Goal: Task Accomplishment & Management: Use online tool/utility

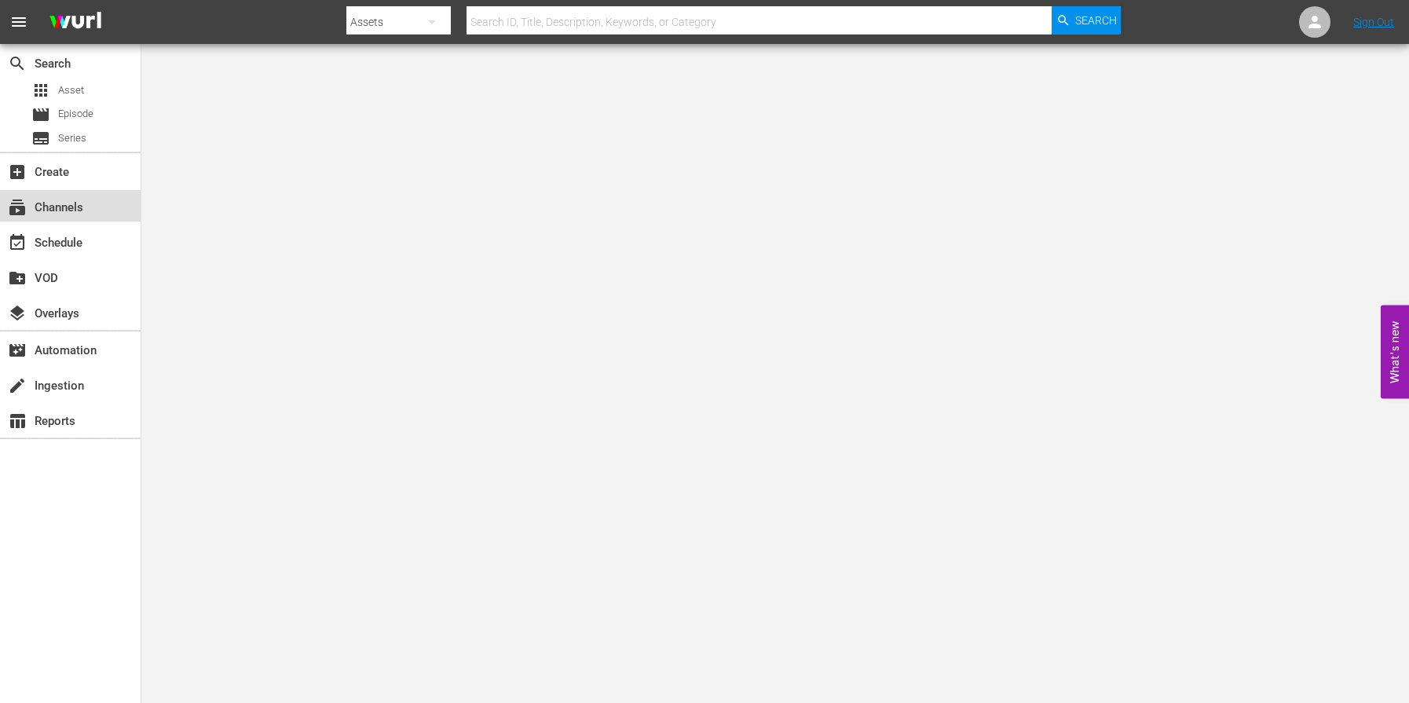
click at [78, 208] on div "subscriptions Channels" at bounding box center [44, 205] width 88 height 14
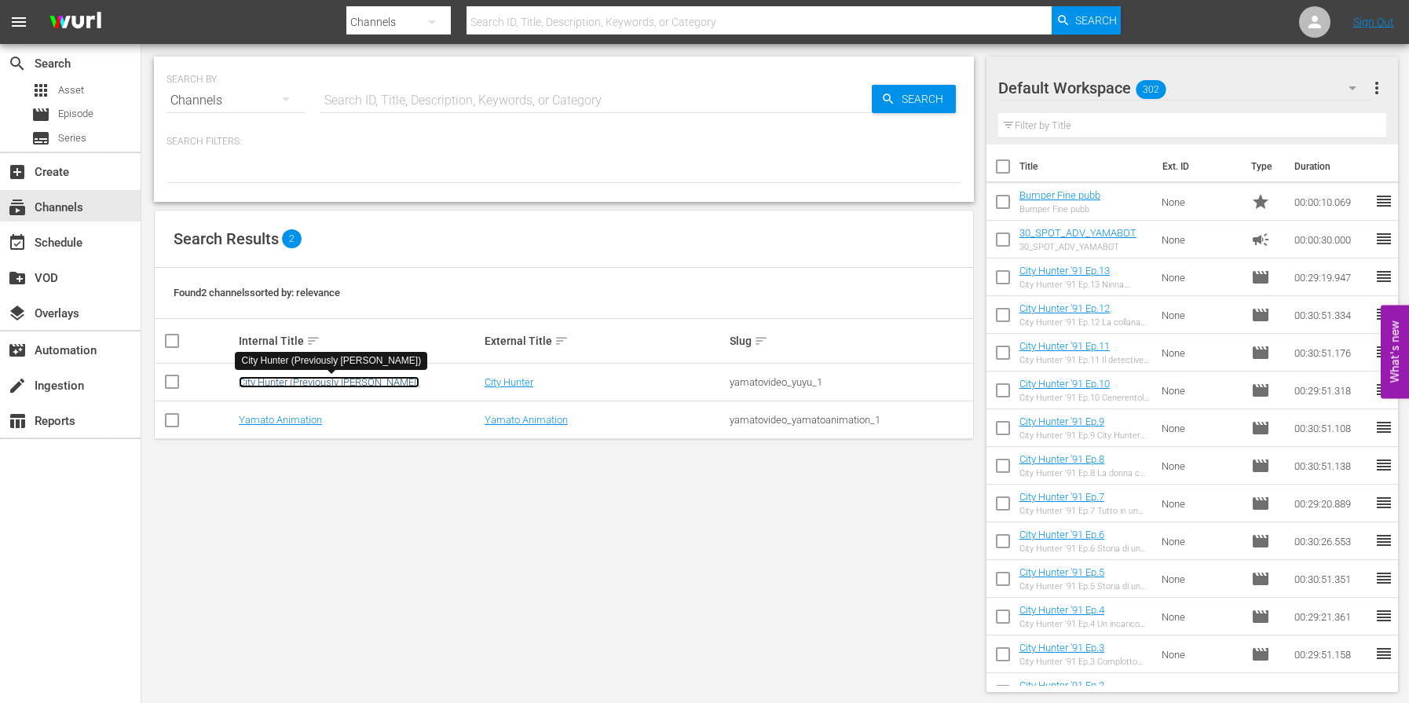
click at [338, 384] on link "City Hunter (Previously [PERSON_NAME])" at bounding box center [329, 382] width 181 height 12
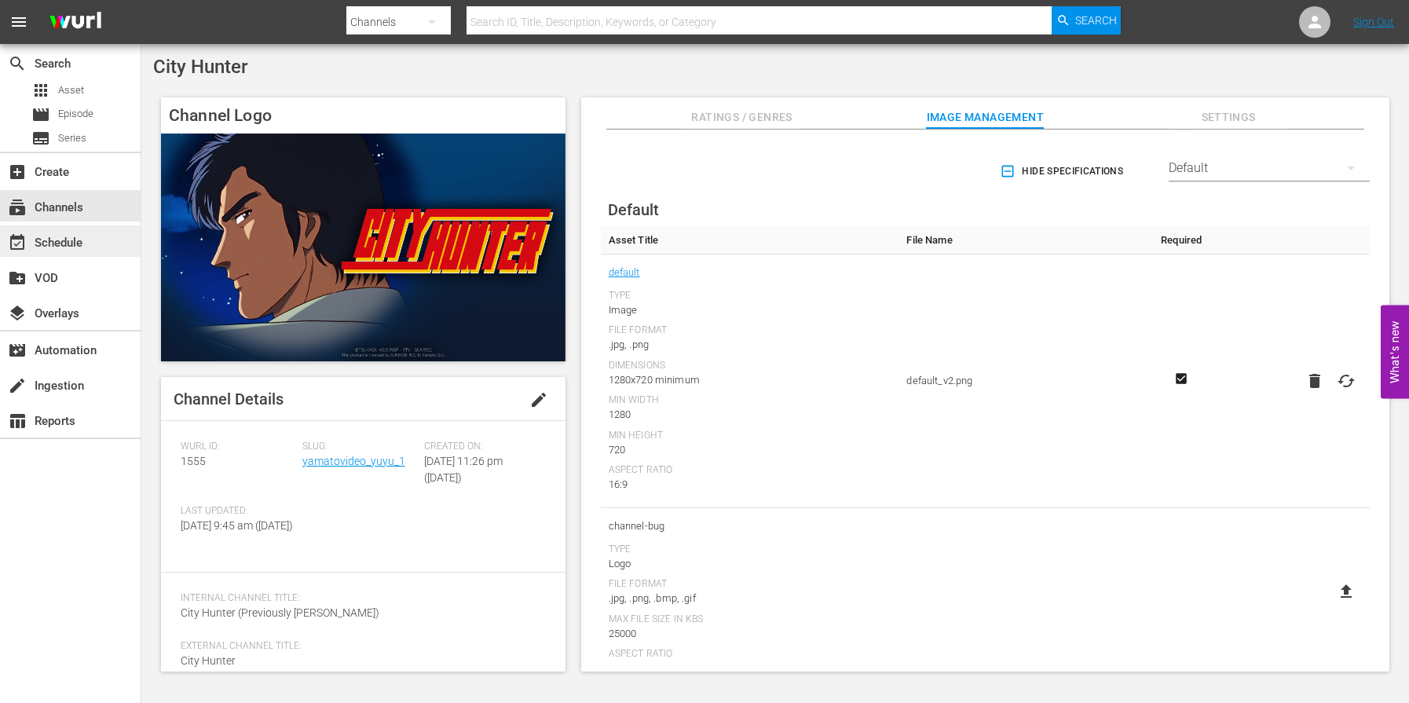
click at [104, 250] on div "event_available Schedule" at bounding box center [70, 240] width 141 height 31
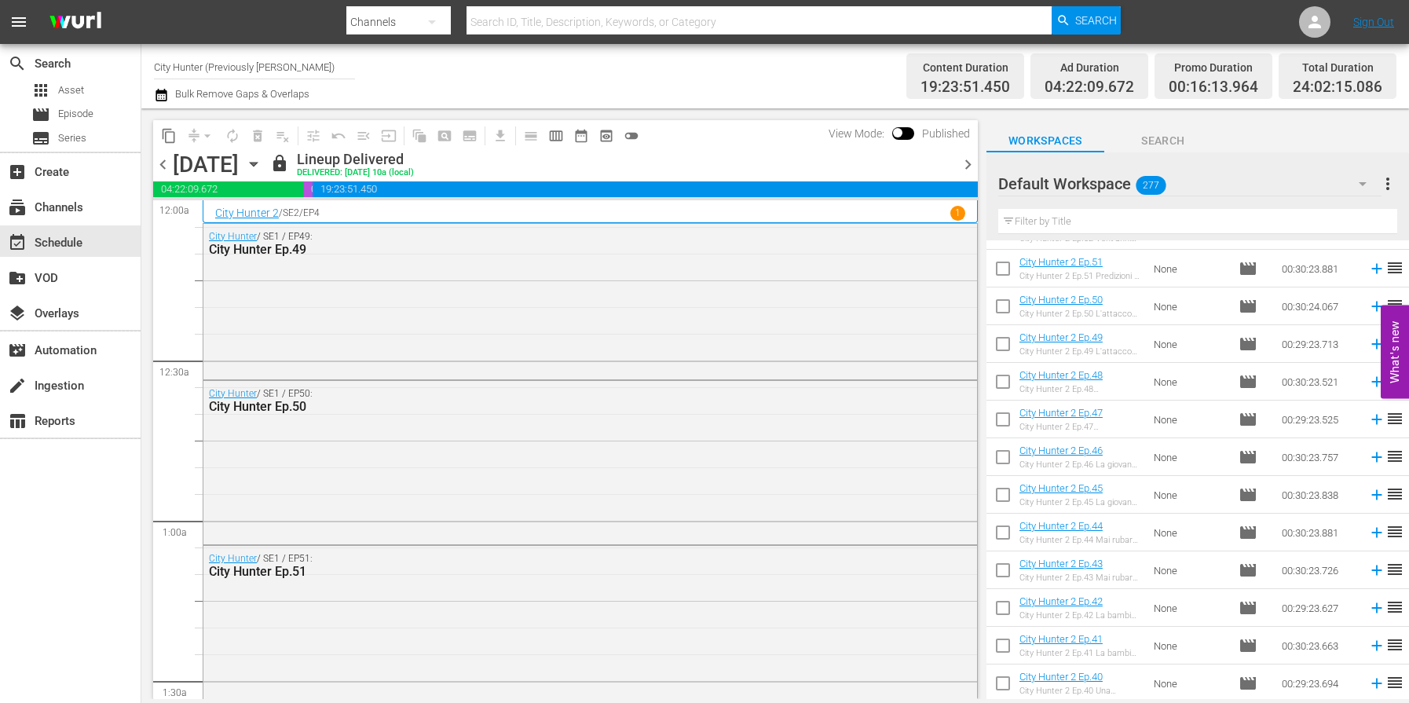
scroll to position [1482, 0]
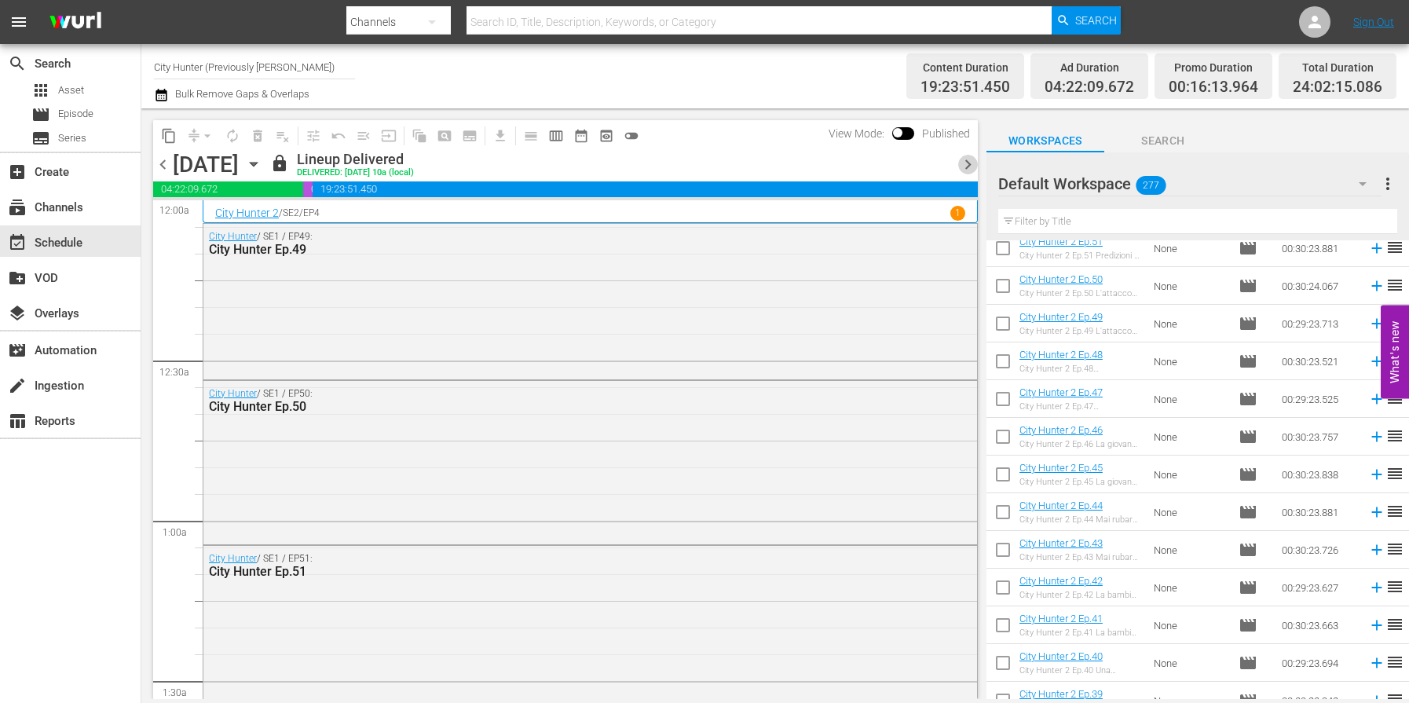
click at [973, 169] on span "chevron_right" at bounding box center [968, 165] width 20 height 20
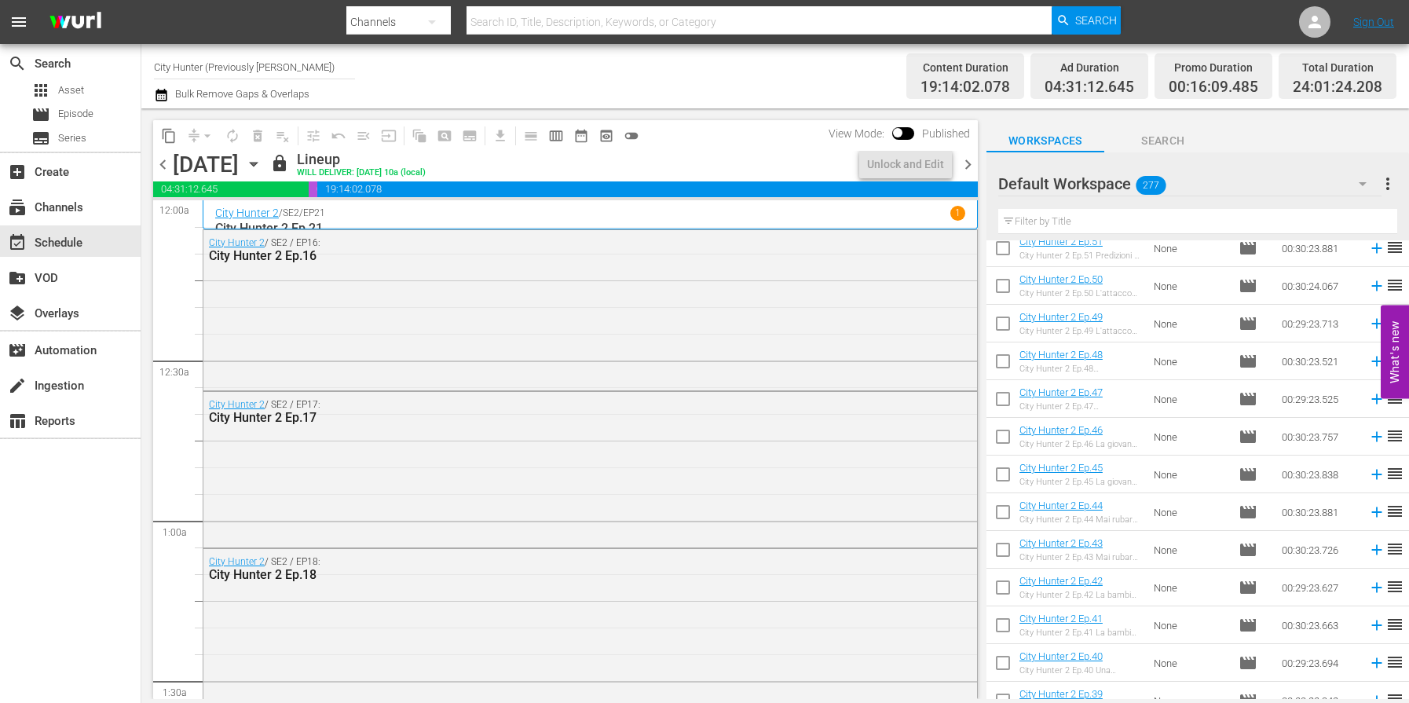
click at [973, 169] on span "chevron_right" at bounding box center [968, 165] width 20 height 20
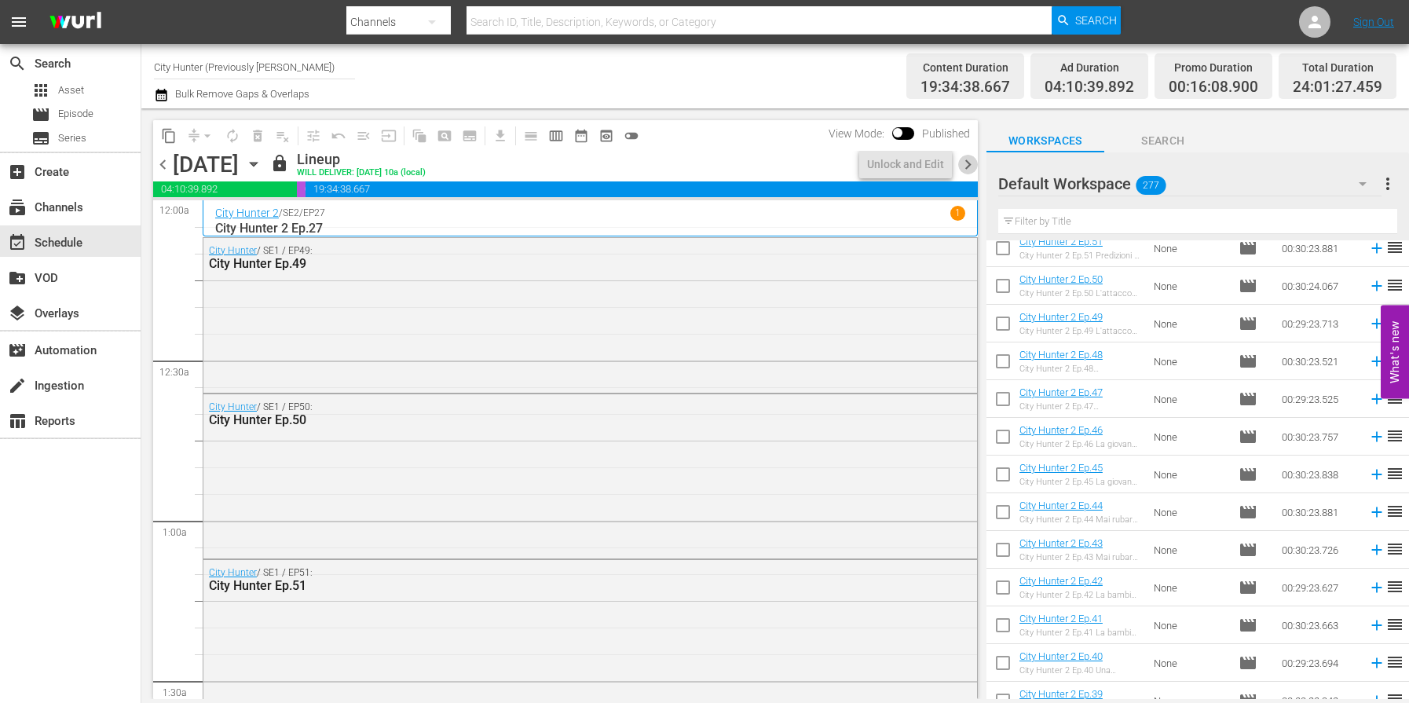
click at [973, 169] on span "chevron_right" at bounding box center [968, 165] width 20 height 20
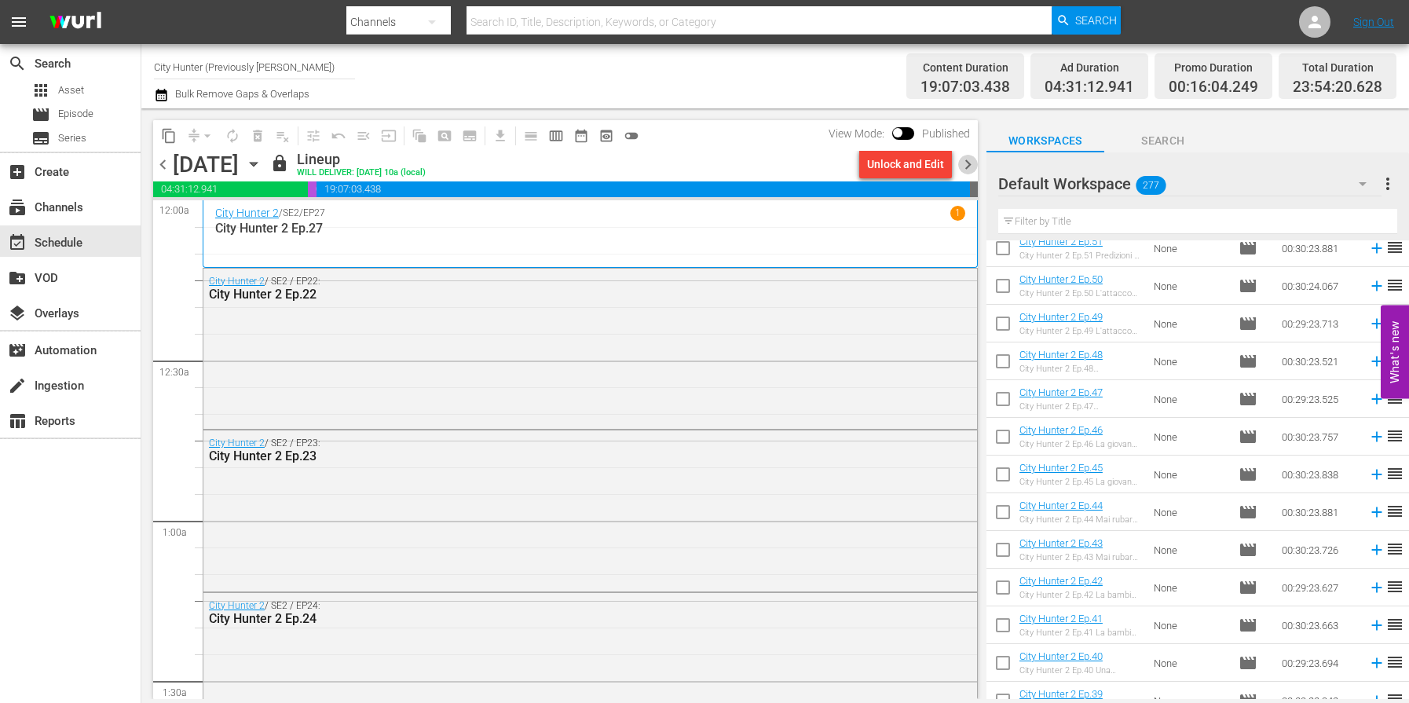
click at [973, 169] on span "chevron_right" at bounding box center [968, 165] width 20 height 20
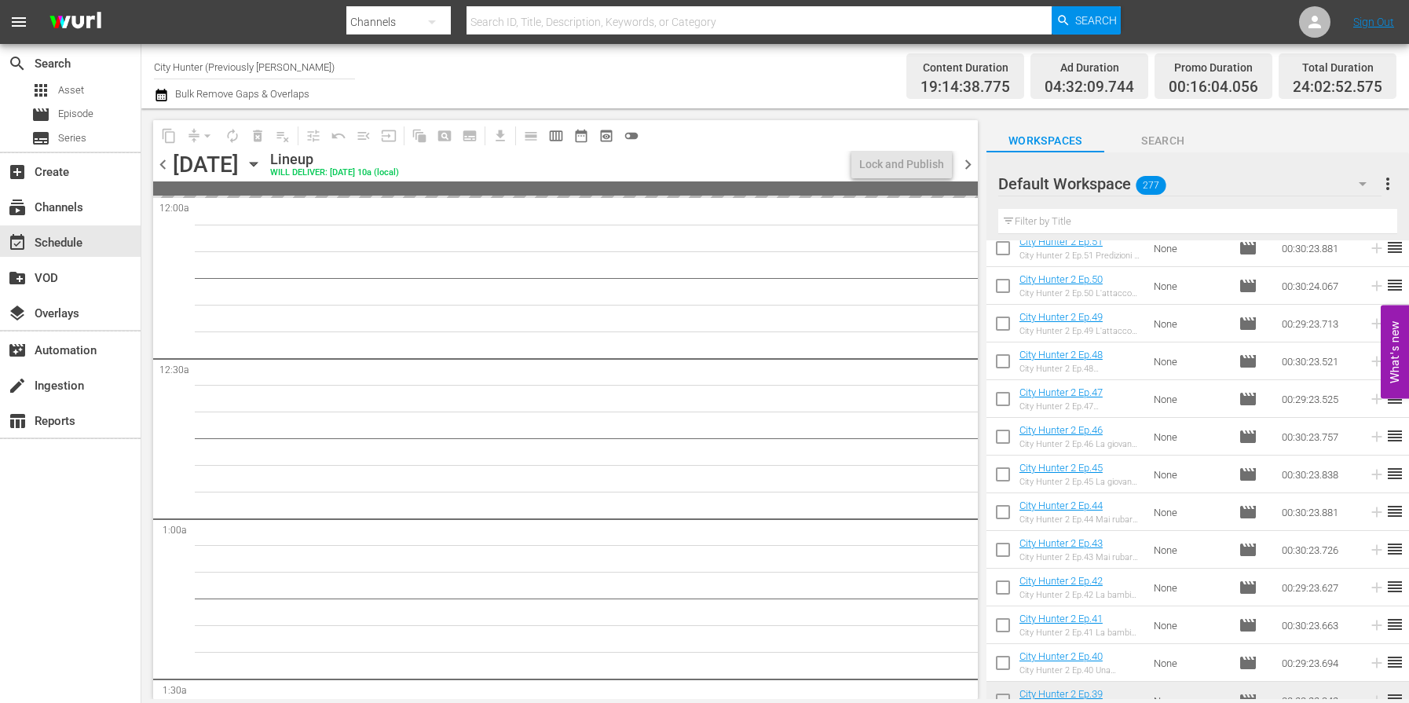
click at [973, 169] on span "chevron_right" at bounding box center [968, 165] width 20 height 20
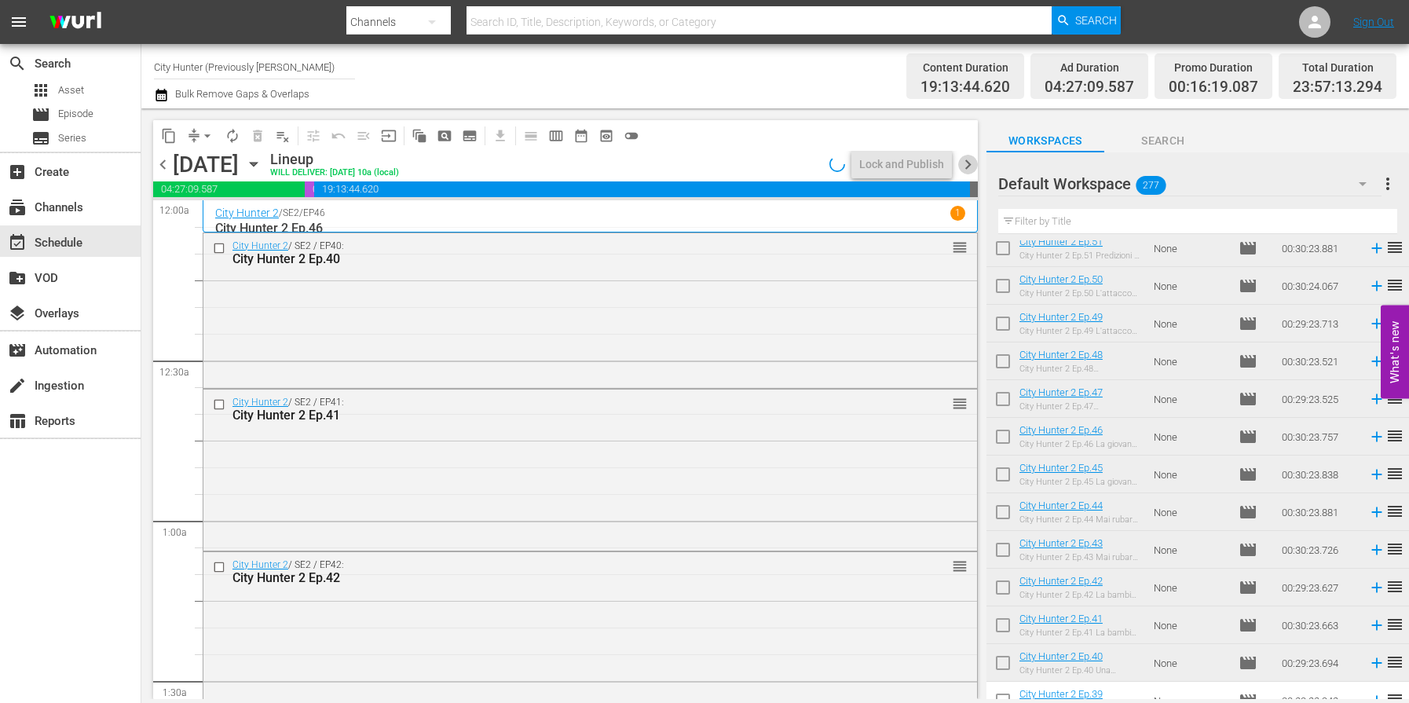
click at [973, 169] on span "chevron_right" at bounding box center [968, 165] width 20 height 20
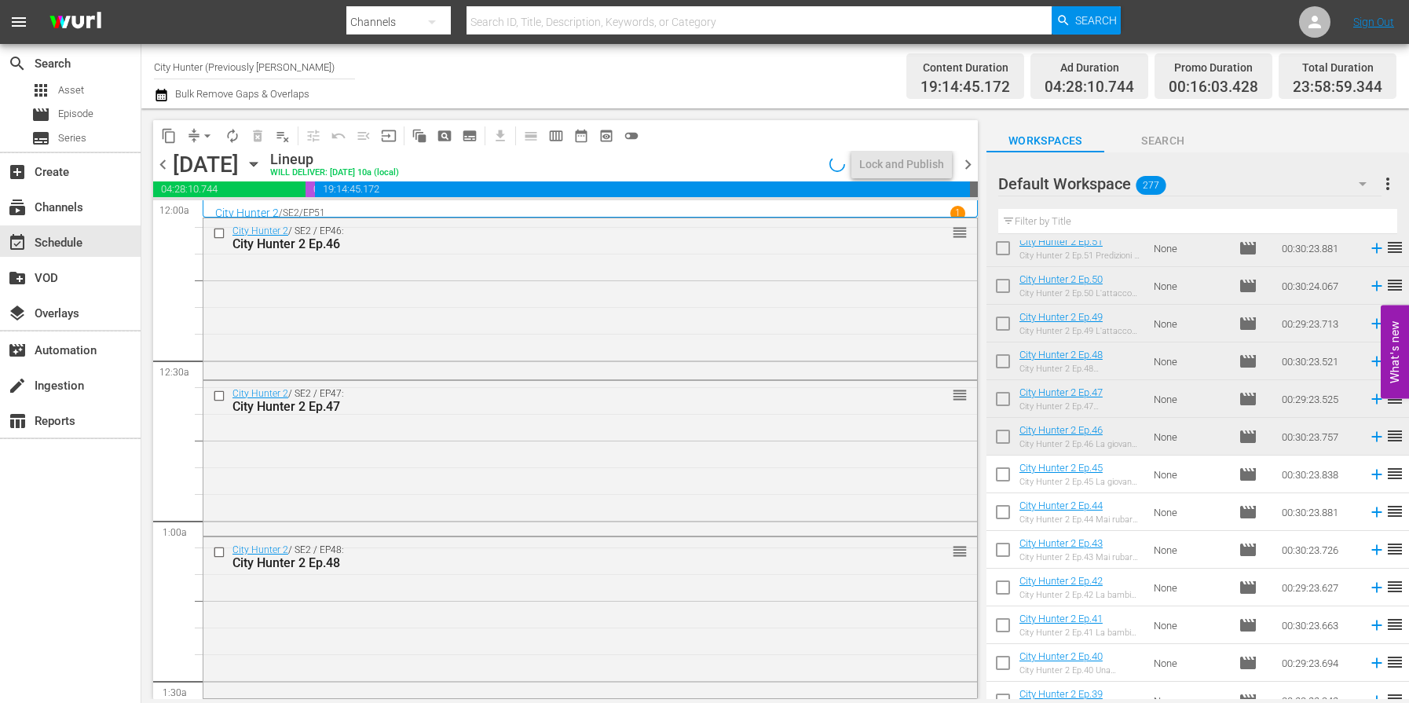
click at [973, 169] on span "chevron_right" at bounding box center [968, 165] width 20 height 20
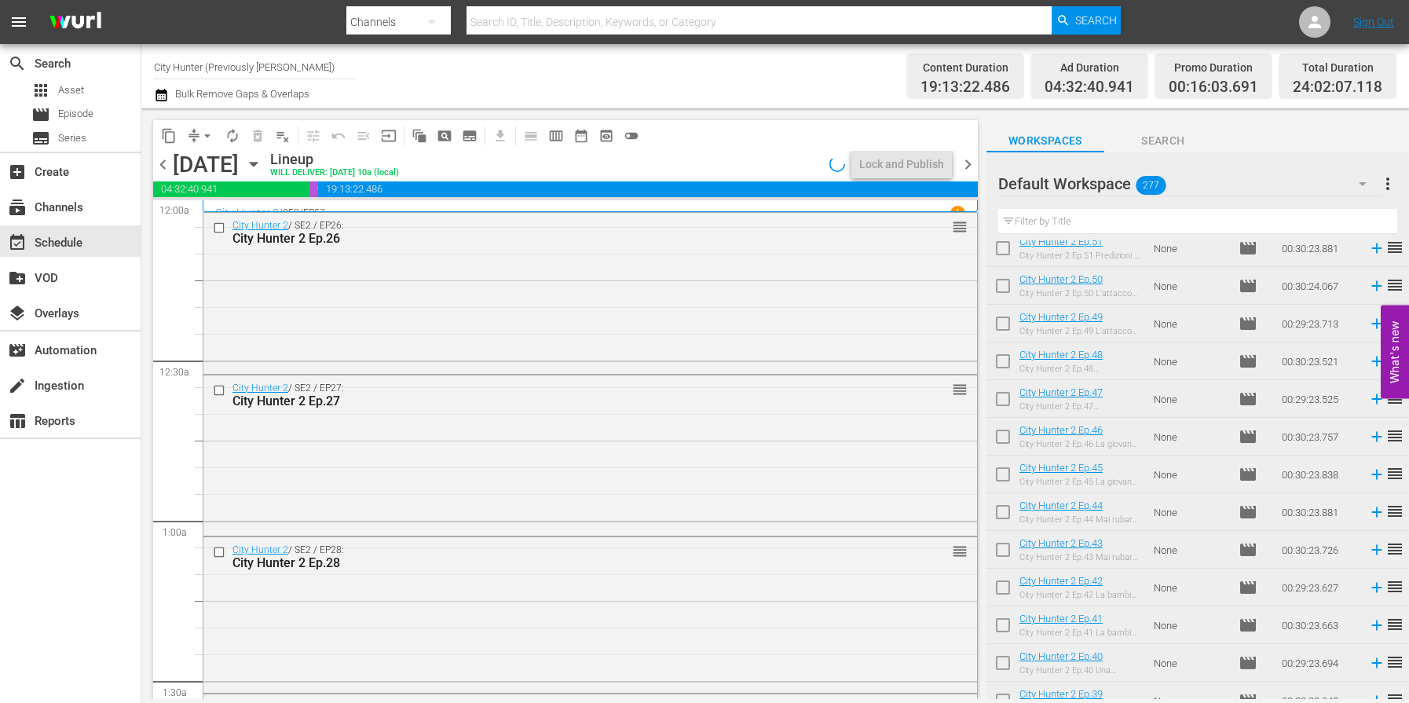
click at [973, 169] on span "chevron_right" at bounding box center [968, 165] width 20 height 20
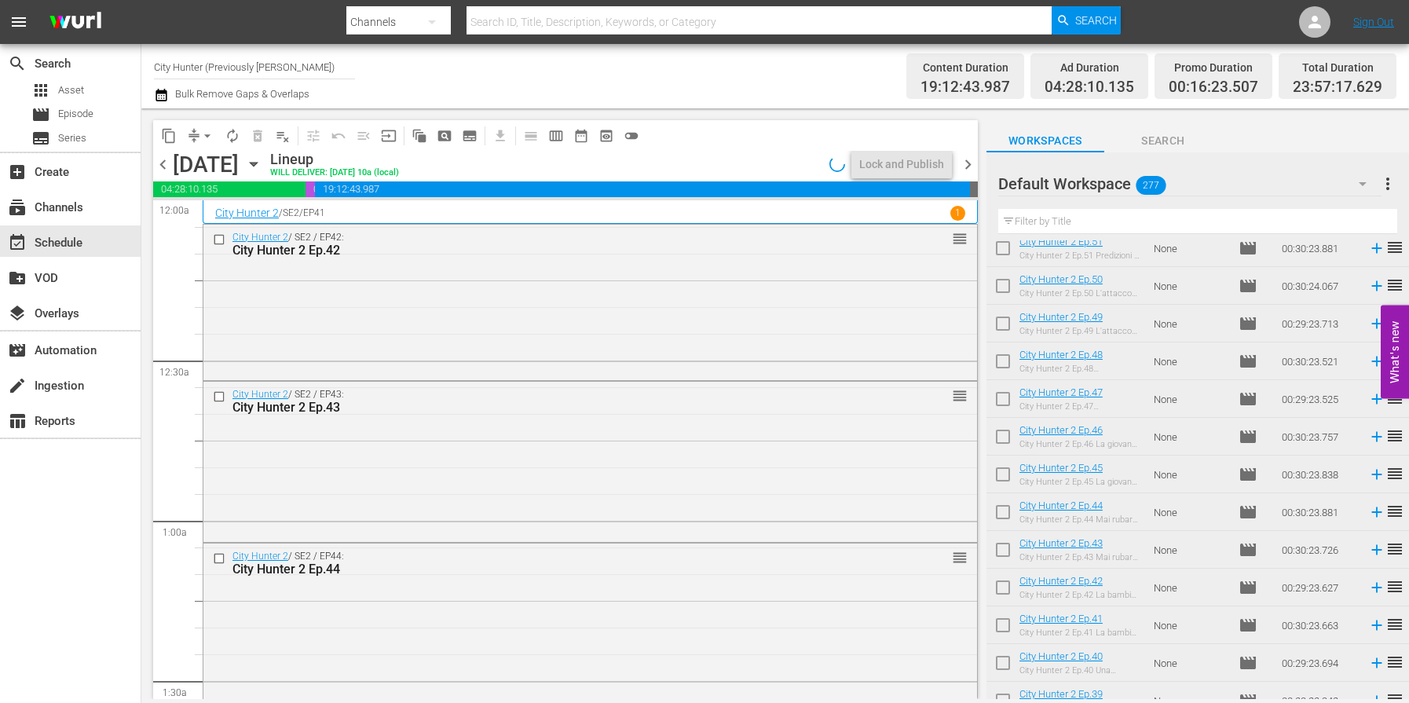
click at [973, 169] on span "chevron_right" at bounding box center [968, 165] width 20 height 20
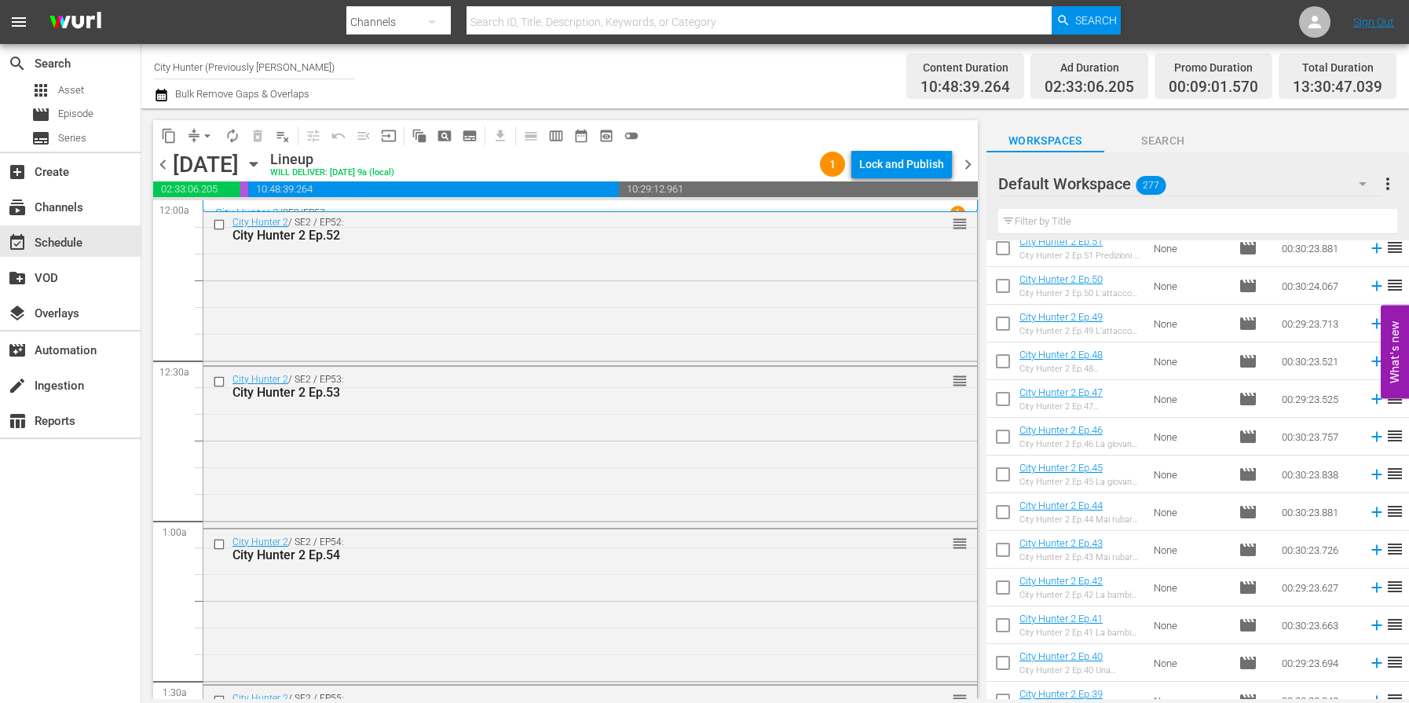
click at [973, 169] on span "chevron_right" at bounding box center [968, 165] width 20 height 20
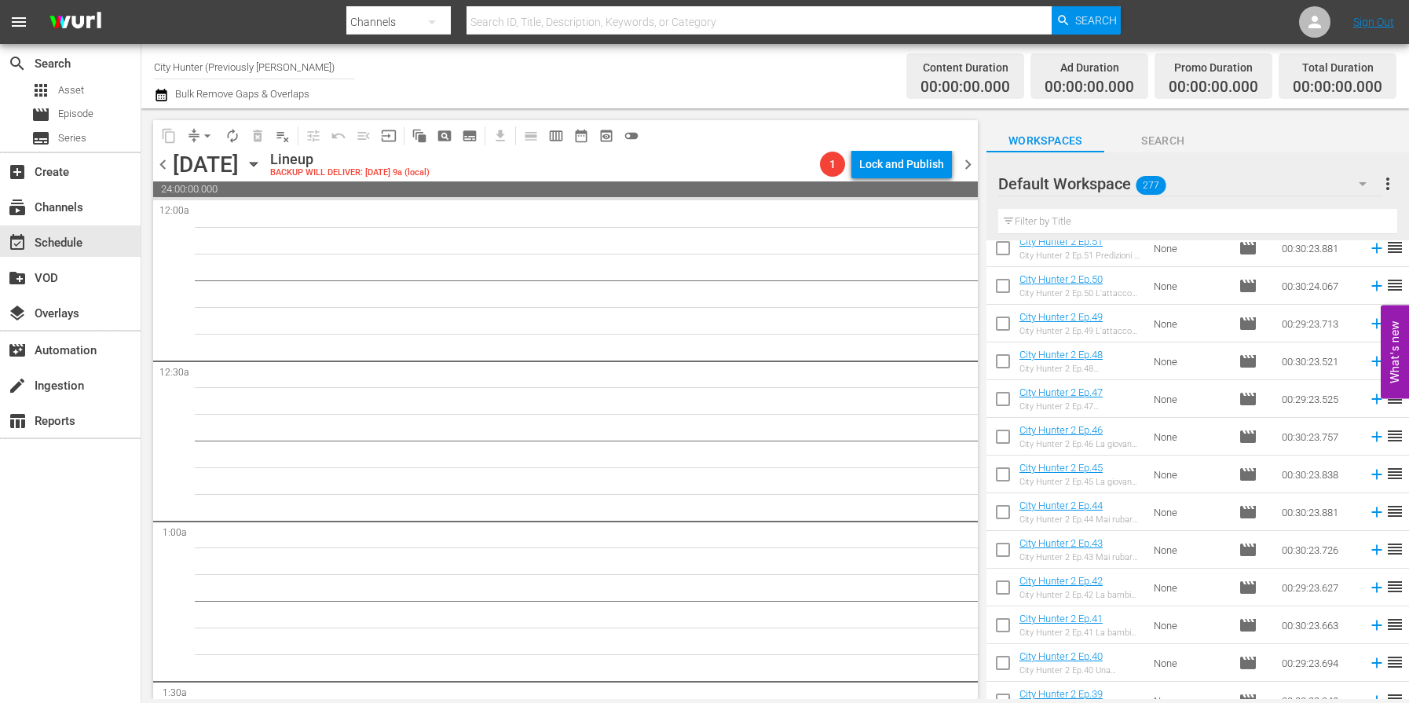
click at [159, 164] on span "chevron_left" at bounding box center [163, 165] width 20 height 20
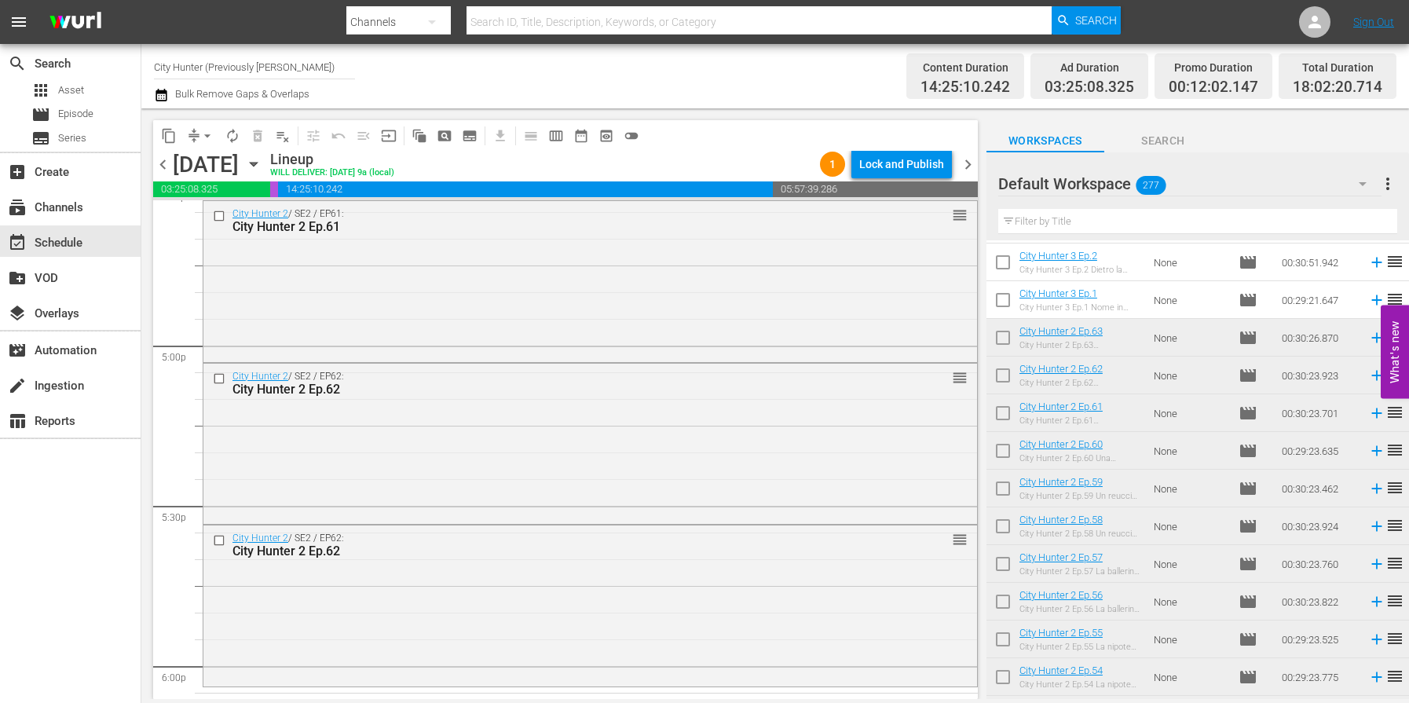
scroll to position [5306, 0]
click at [220, 536] on input "checkbox" at bounding box center [221, 536] width 16 height 13
click at [259, 139] on span "delete_forever_outlined" at bounding box center [258, 136] width 16 height 16
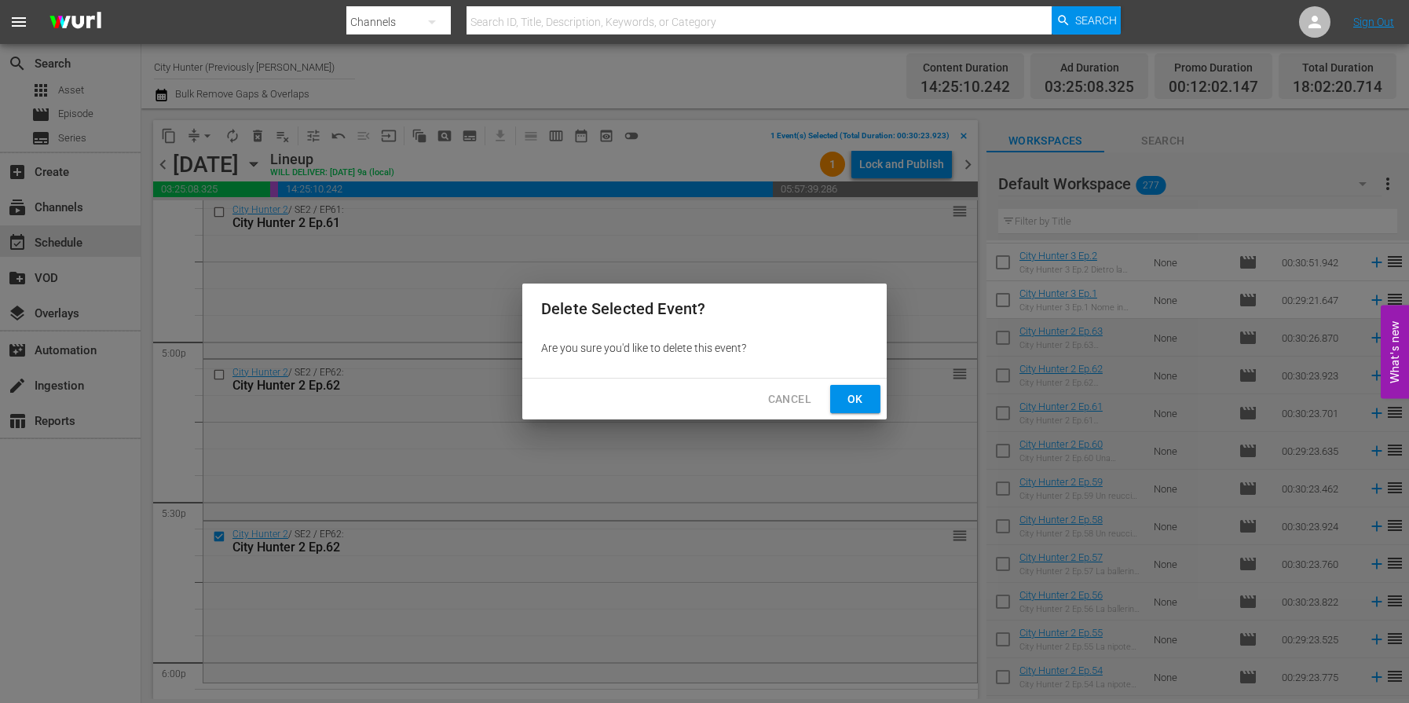
click at [844, 391] on span "Ok" at bounding box center [855, 400] width 25 height 20
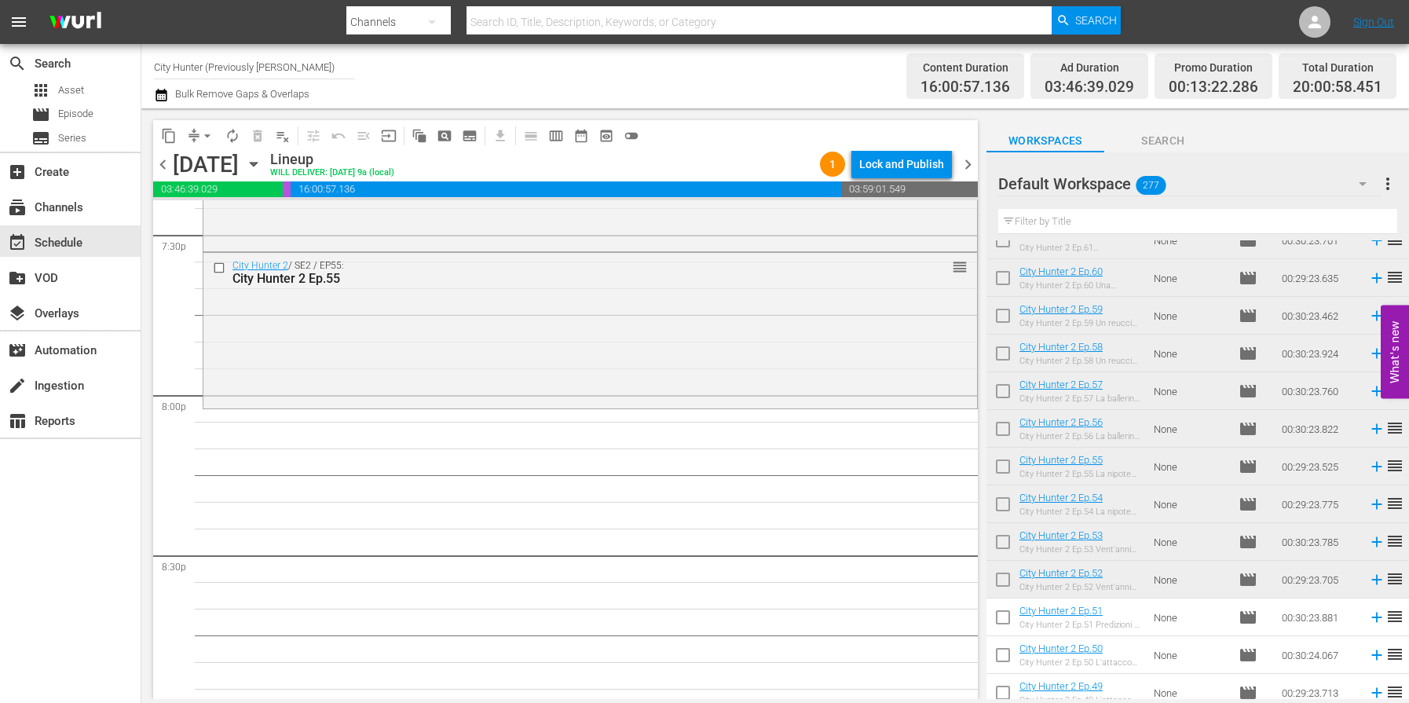
scroll to position [6219, 0]
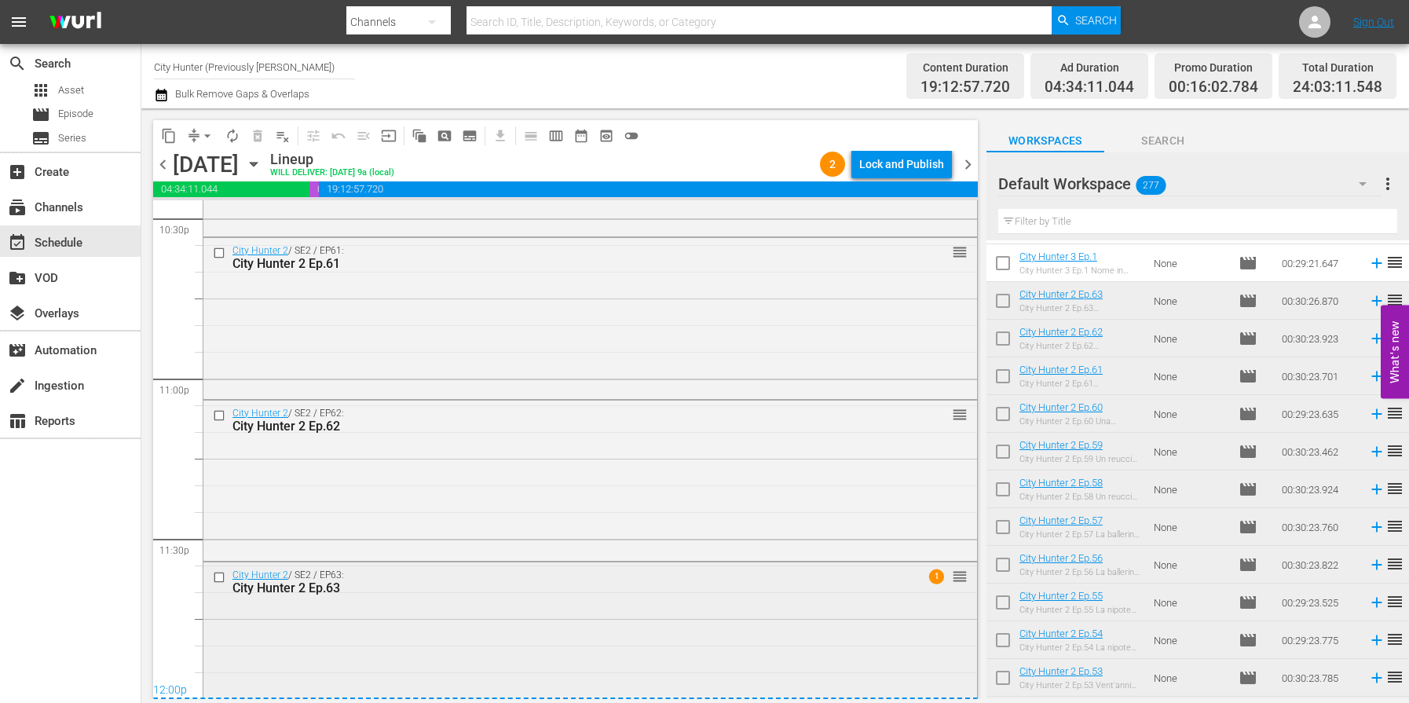
scroll to position [7217, 0]
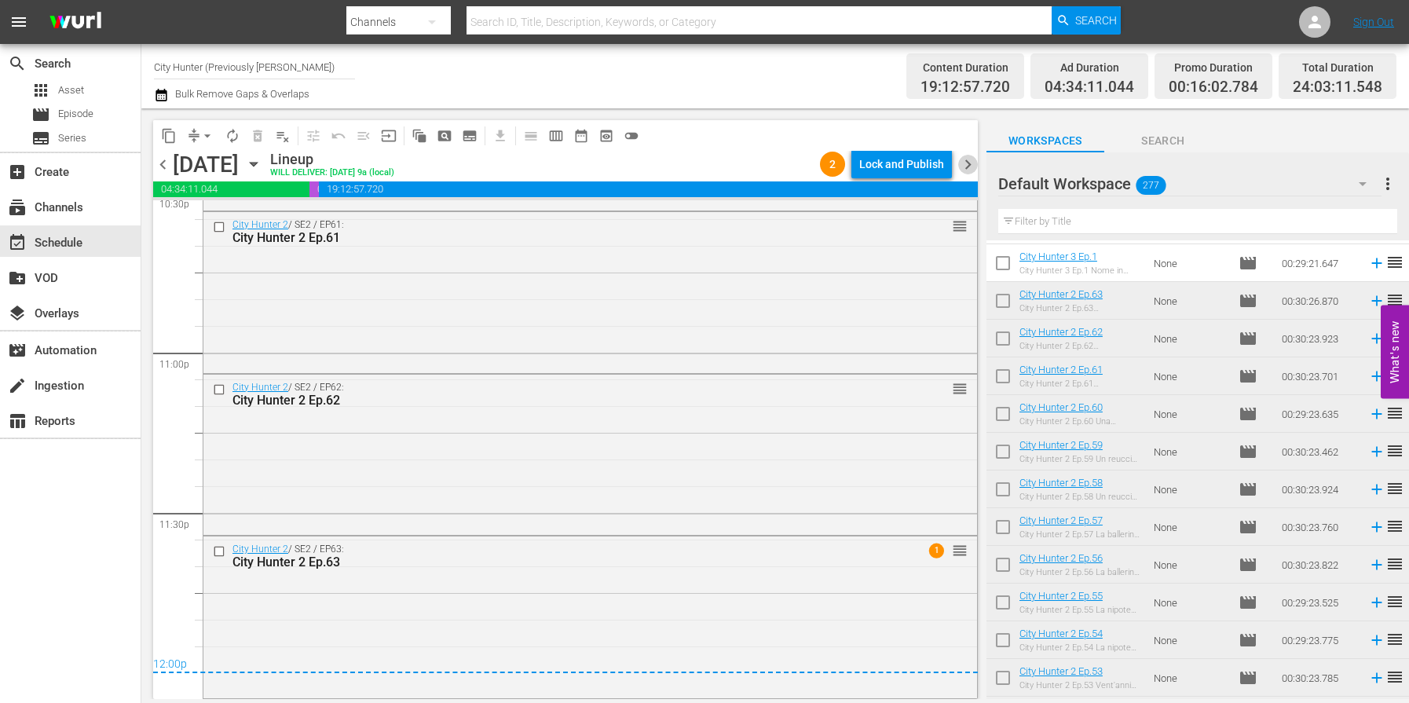
click at [962, 166] on span "chevron_right" at bounding box center [968, 165] width 20 height 20
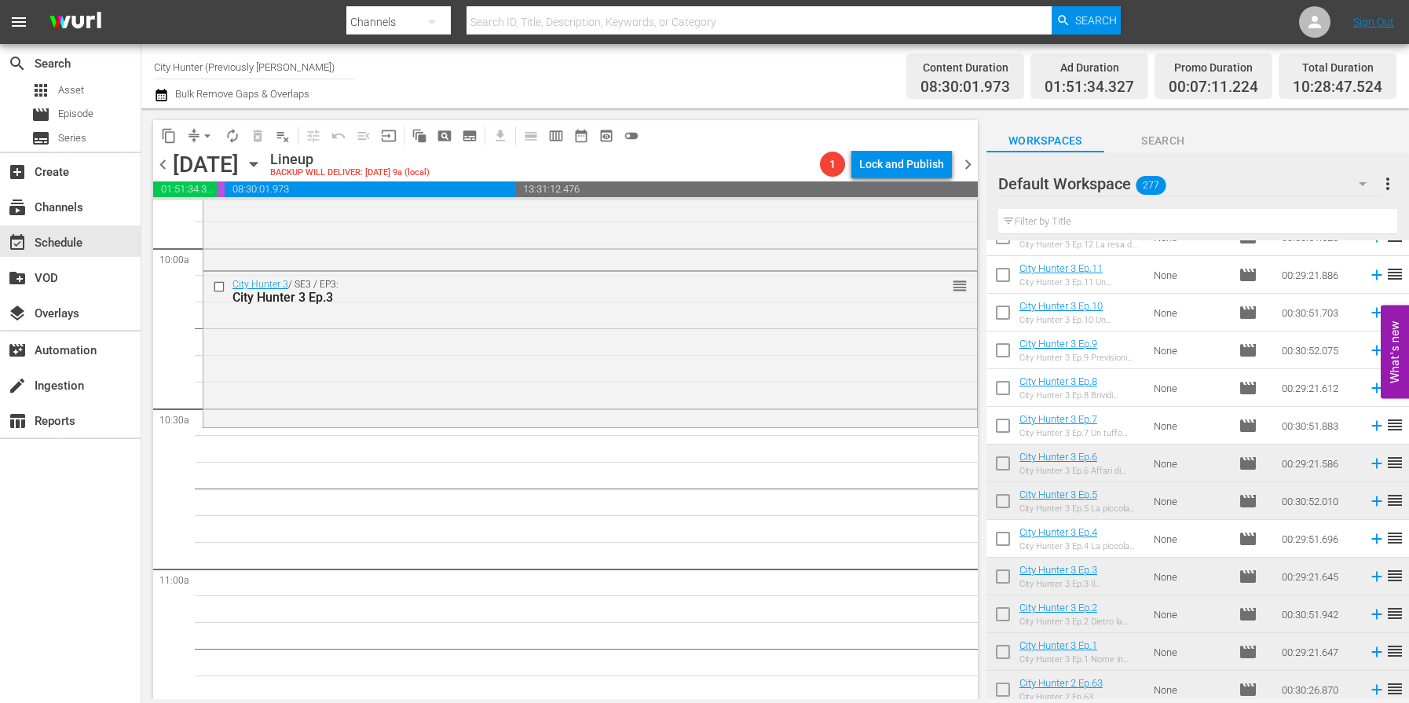
scroll to position [672, 0]
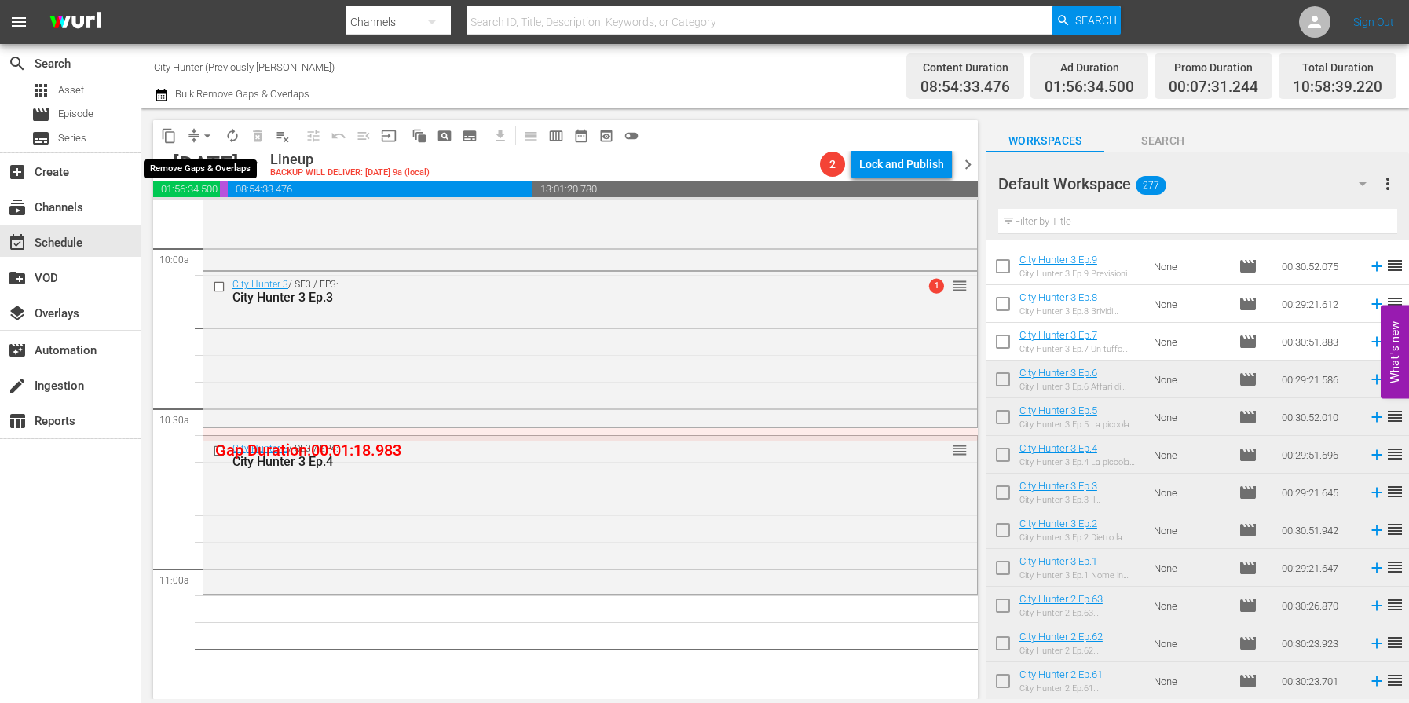
click at [212, 134] on span "arrow_drop_down" at bounding box center [207, 136] width 16 height 16
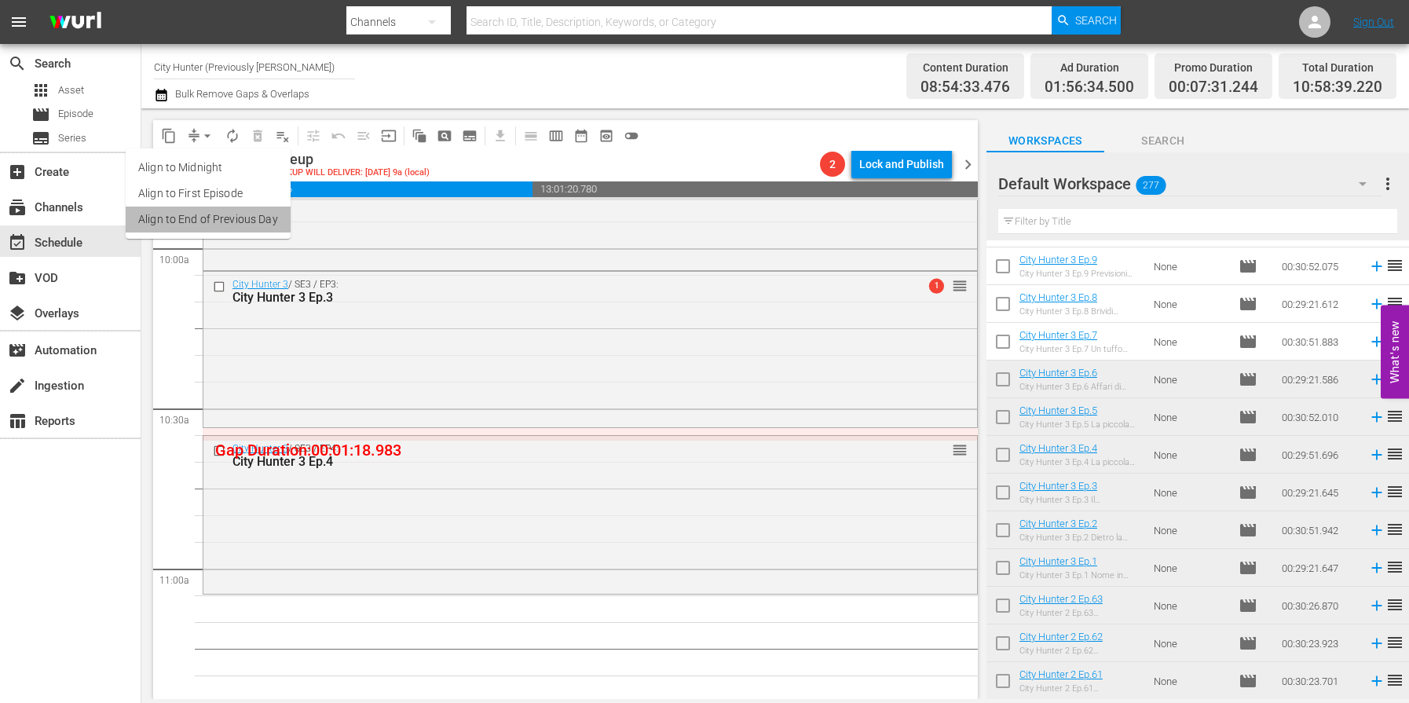
click at [221, 212] on li "Align to End of Previous Day" at bounding box center [208, 220] width 165 height 26
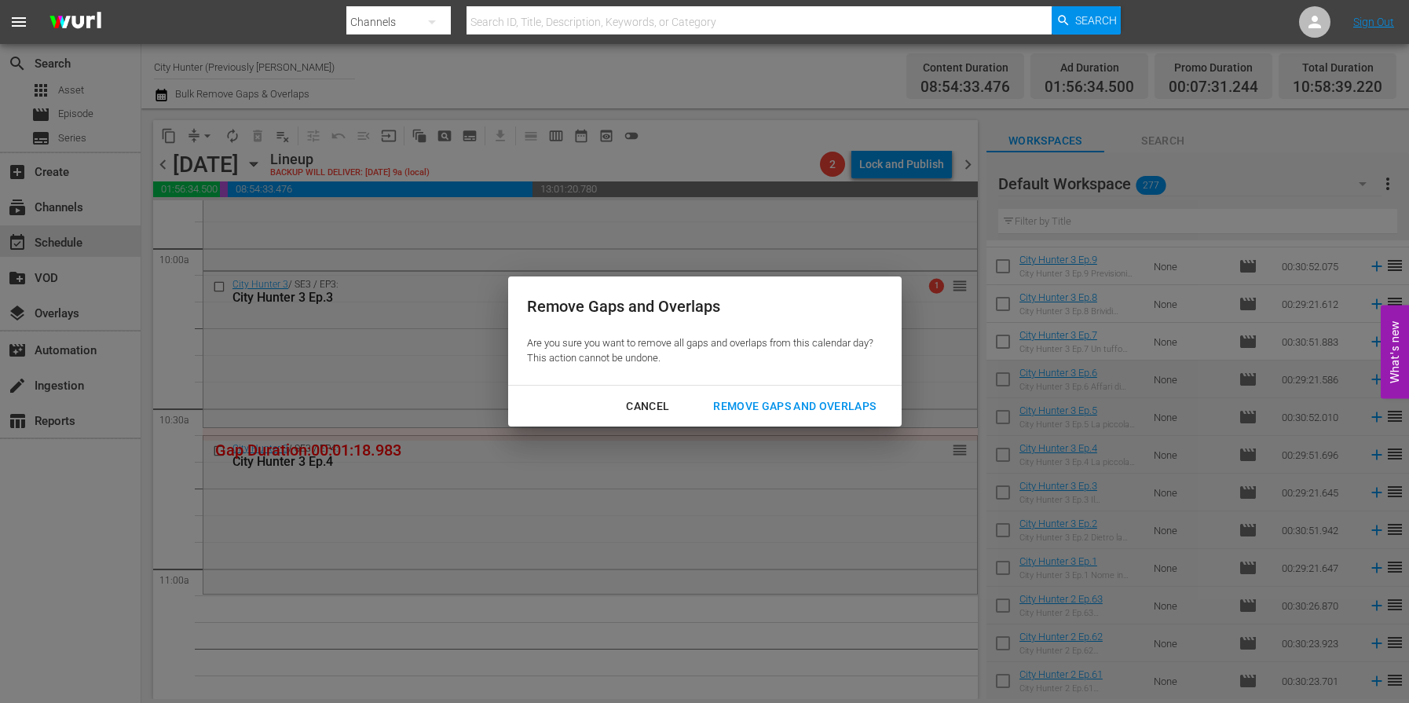
click at [796, 405] on div "Remove Gaps and Overlaps" at bounding box center [795, 407] width 188 height 20
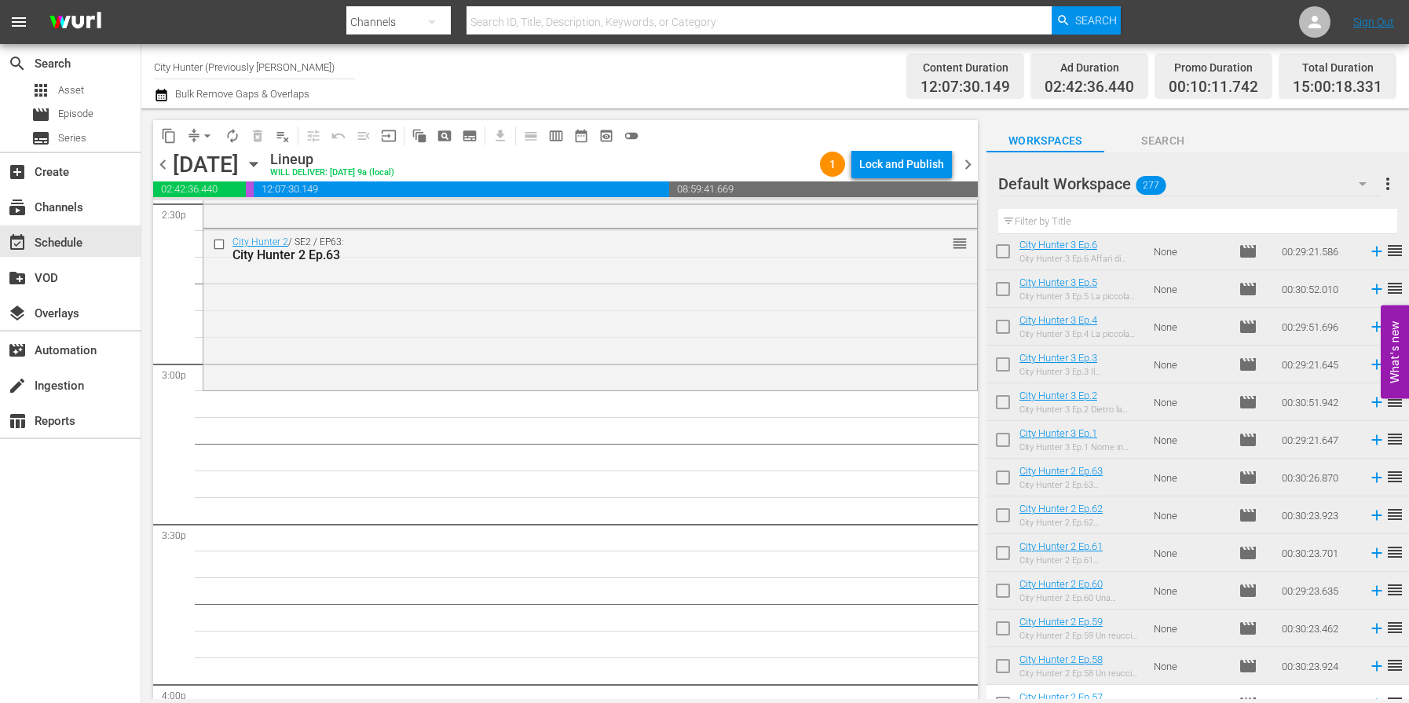
scroll to position [796, 0]
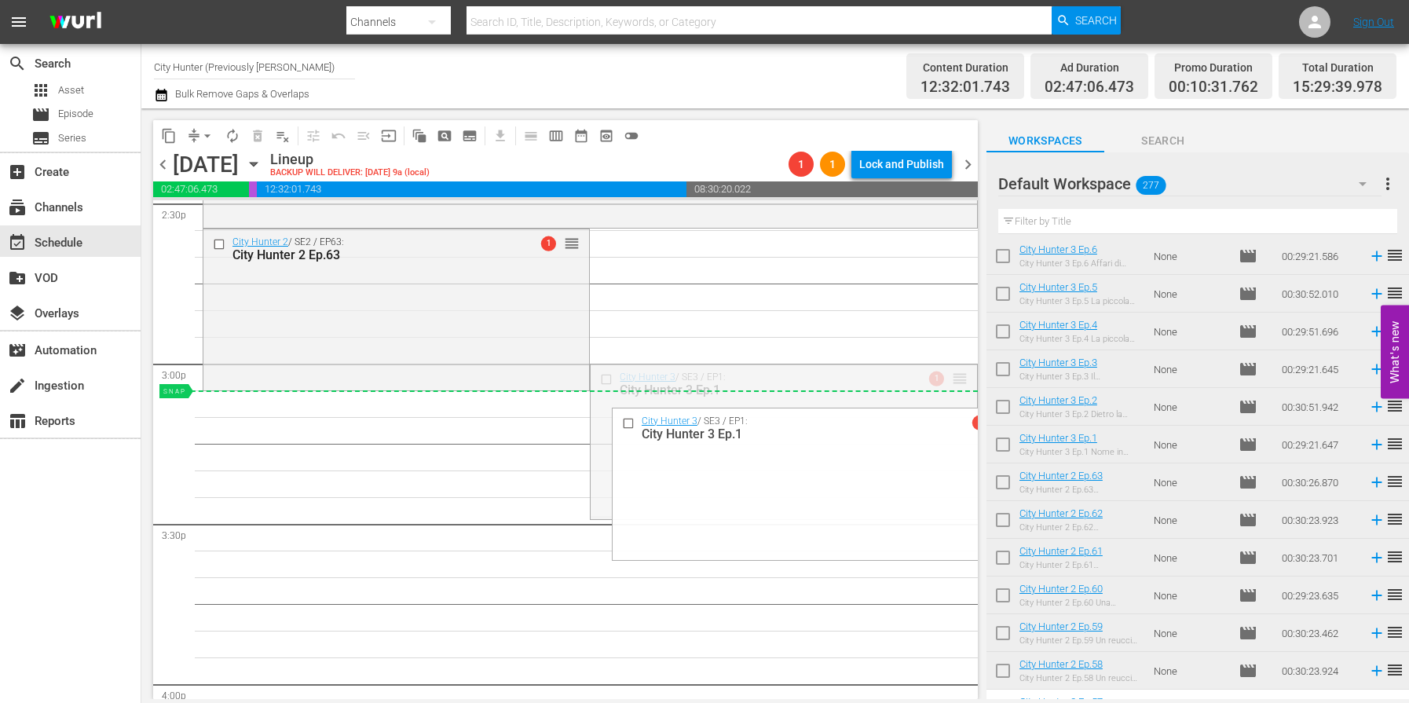
drag, startPoint x: 962, startPoint y: 379, endPoint x: 953, endPoint y: 391, distance: 15.7
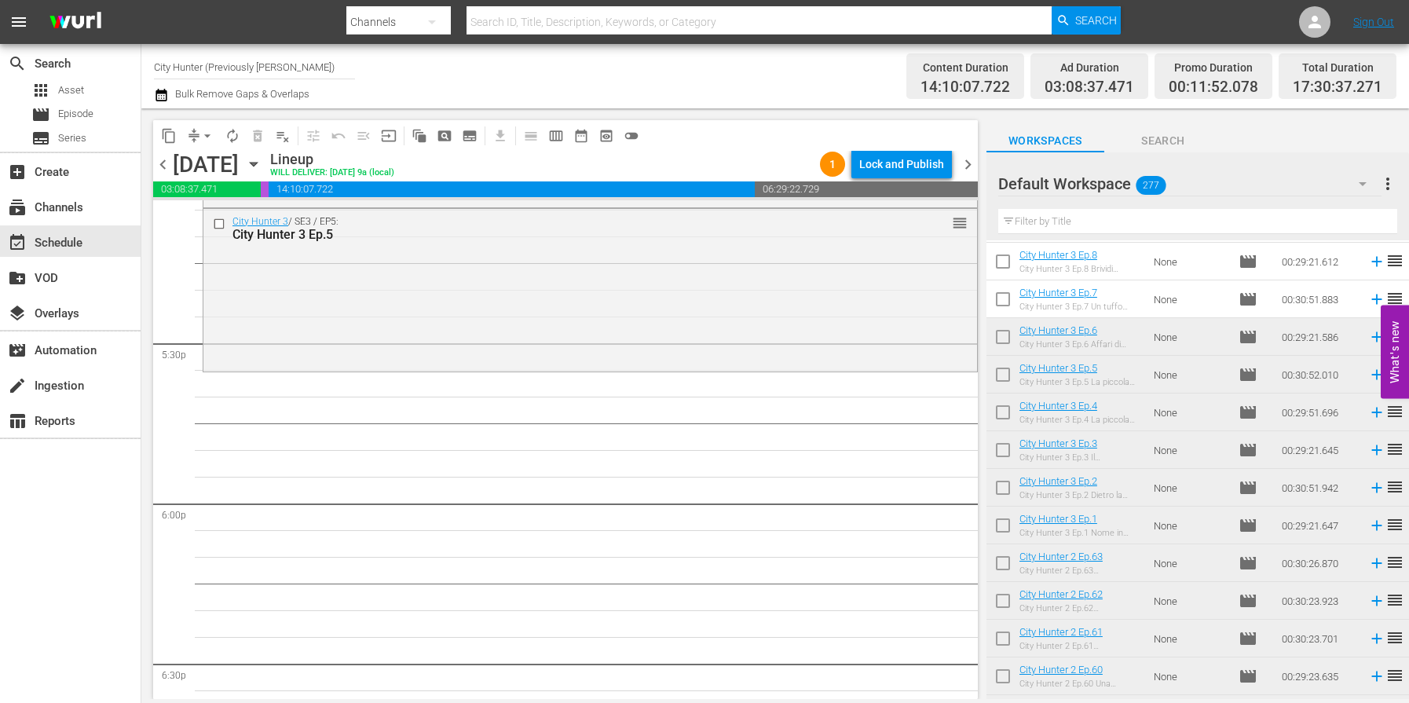
scroll to position [5463, 0]
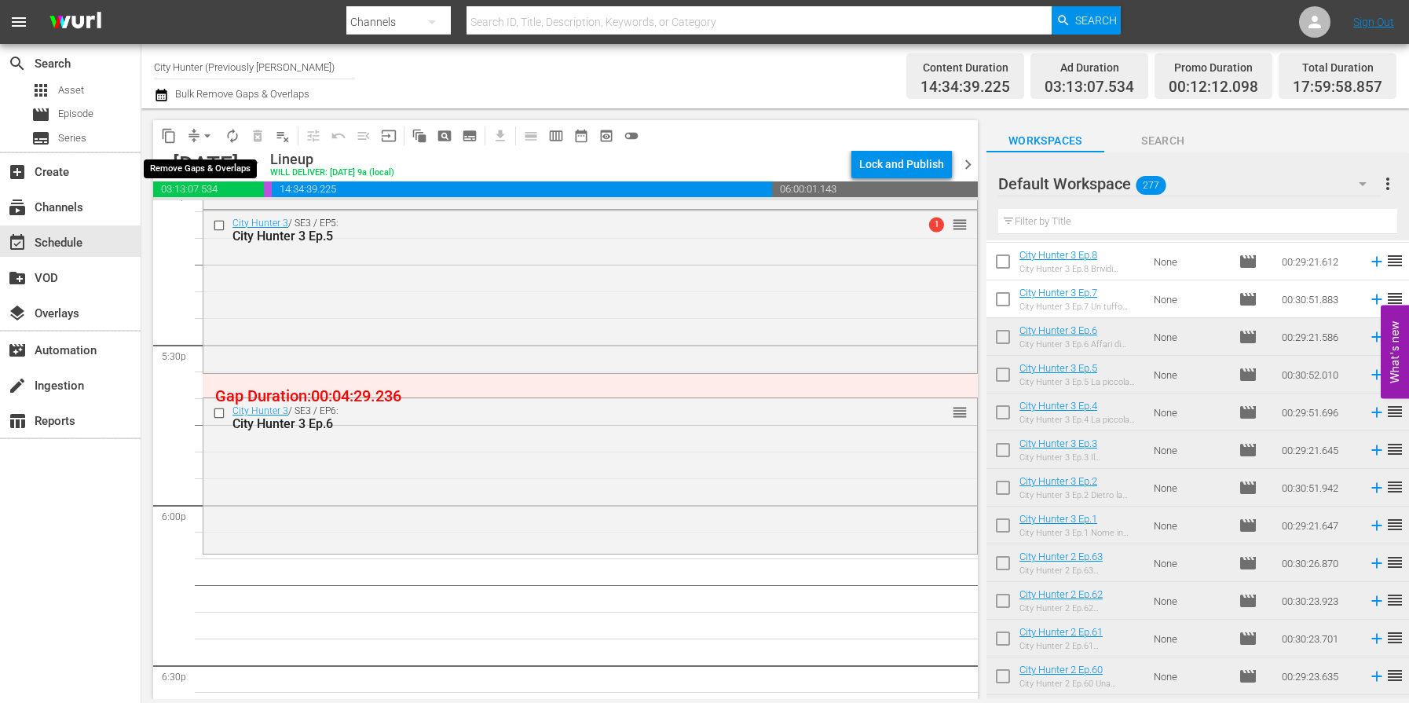
click at [207, 134] on span "arrow_drop_down" at bounding box center [207, 136] width 16 height 16
click at [218, 221] on li "Align to End of Previous Day" at bounding box center [208, 220] width 165 height 26
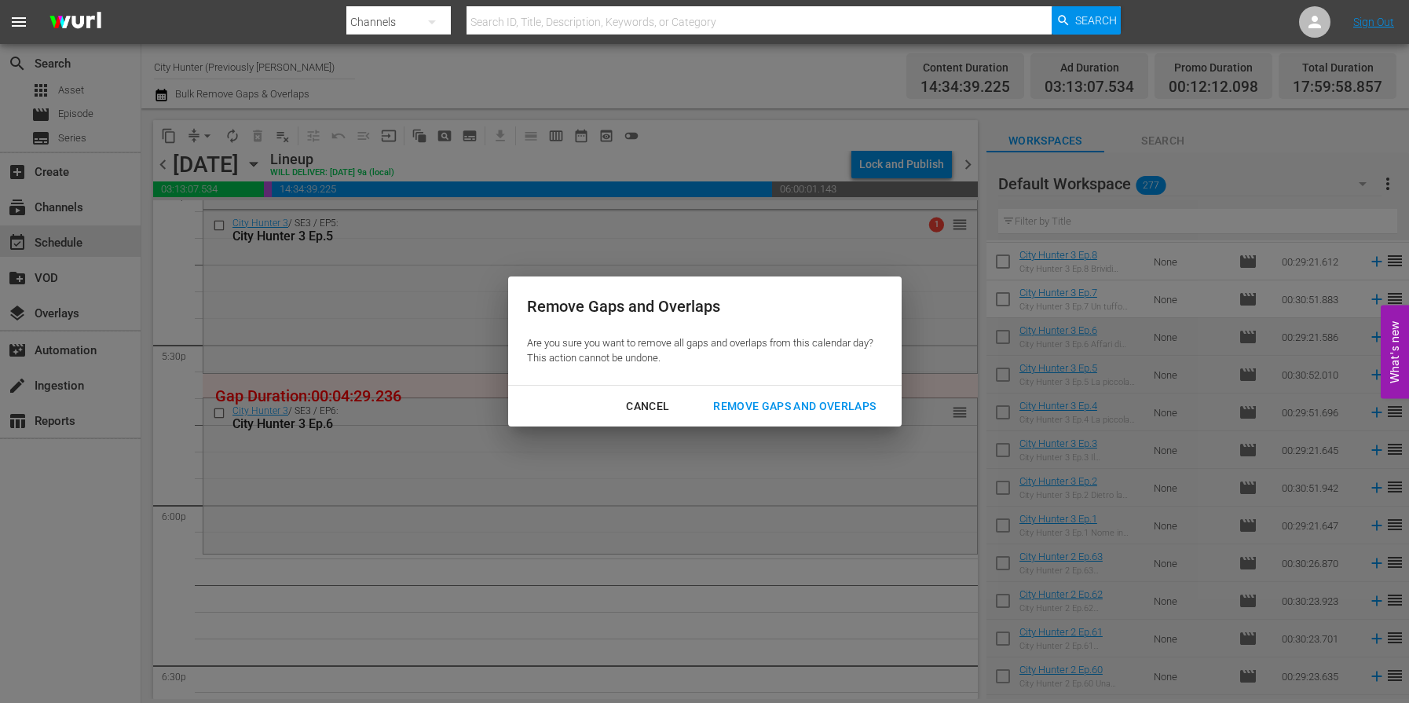
click at [753, 397] on div "Remove Gaps and Overlaps" at bounding box center [795, 407] width 188 height 20
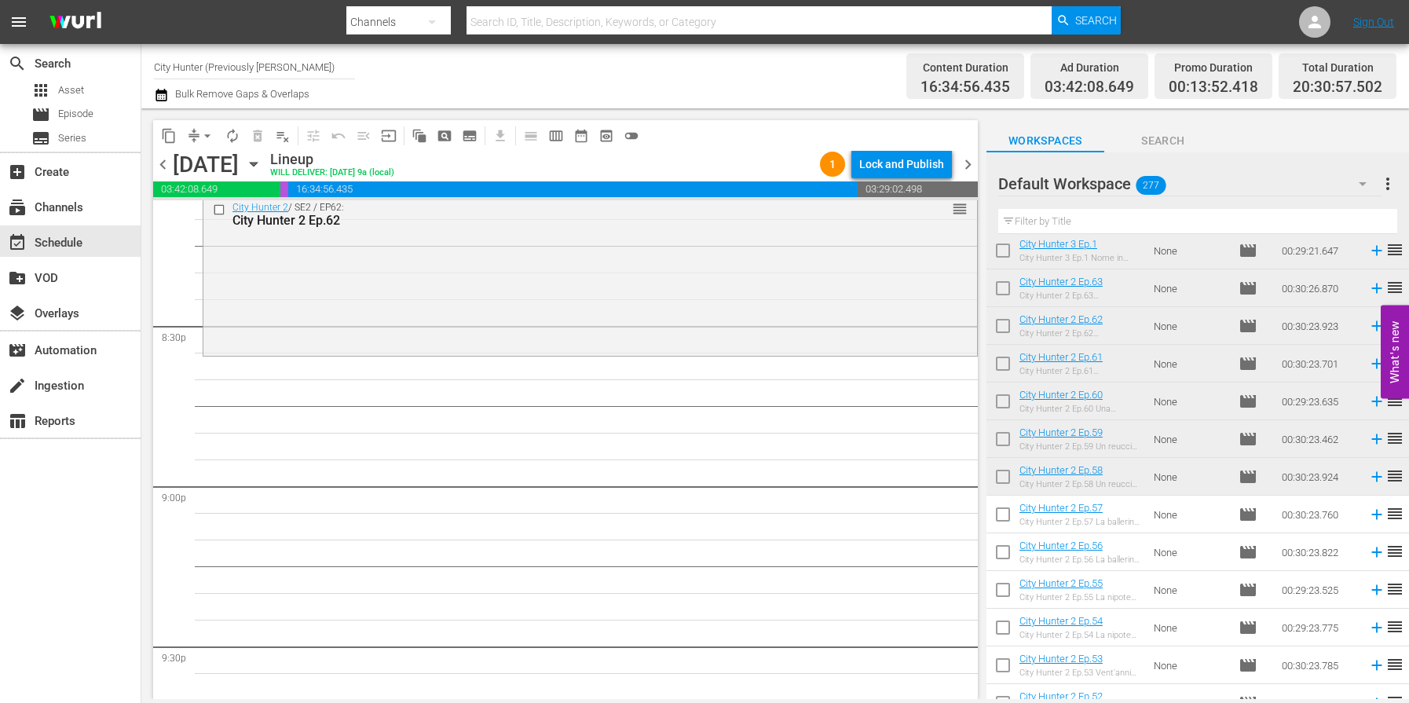
scroll to position [6447, 0]
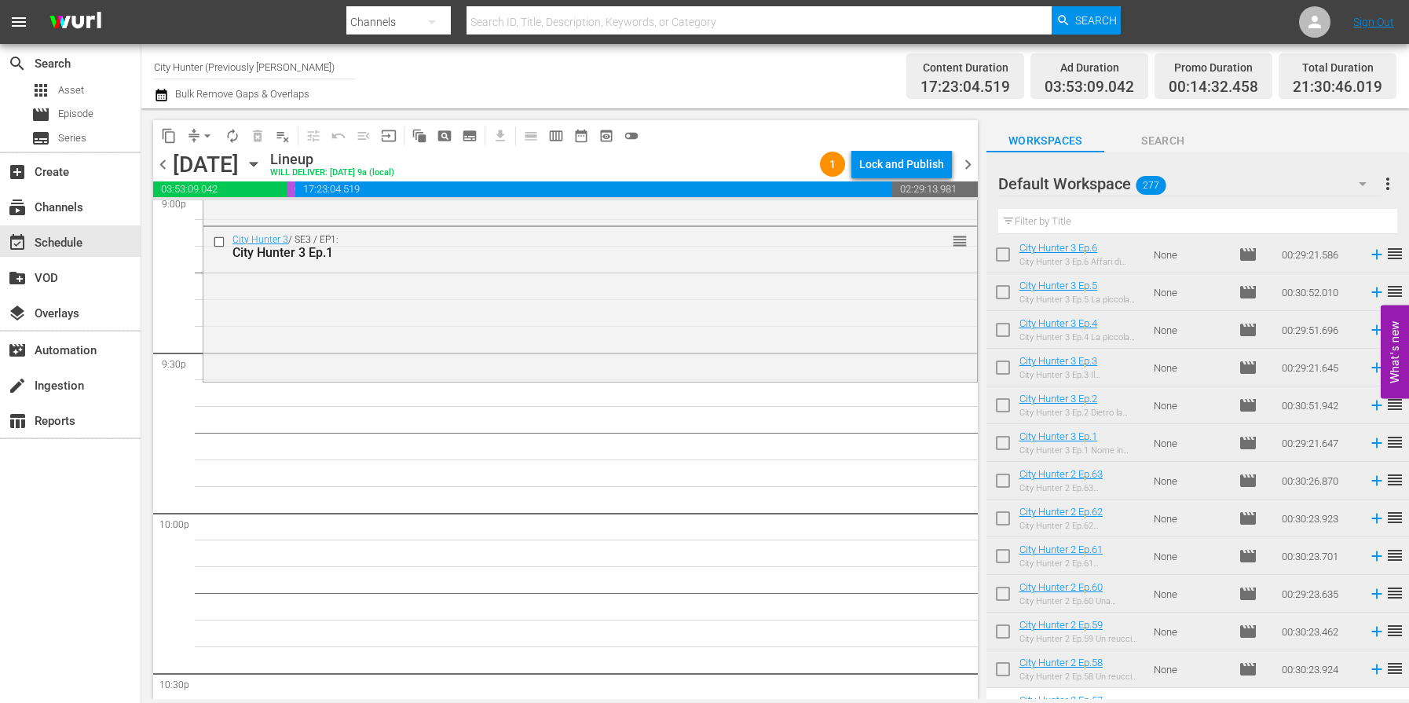
scroll to position [6741, 0]
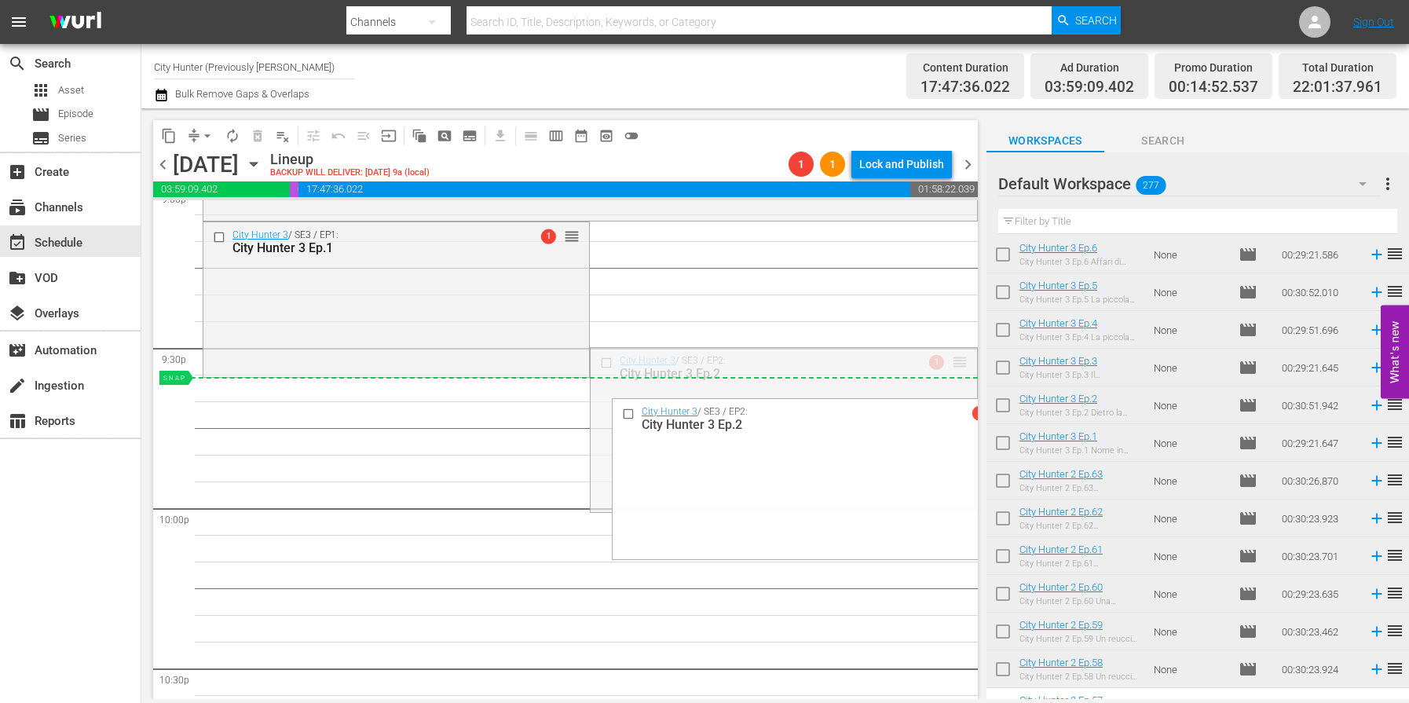
drag, startPoint x: 961, startPoint y: 360, endPoint x: 946, endPoint y: 377, distance: 23.3
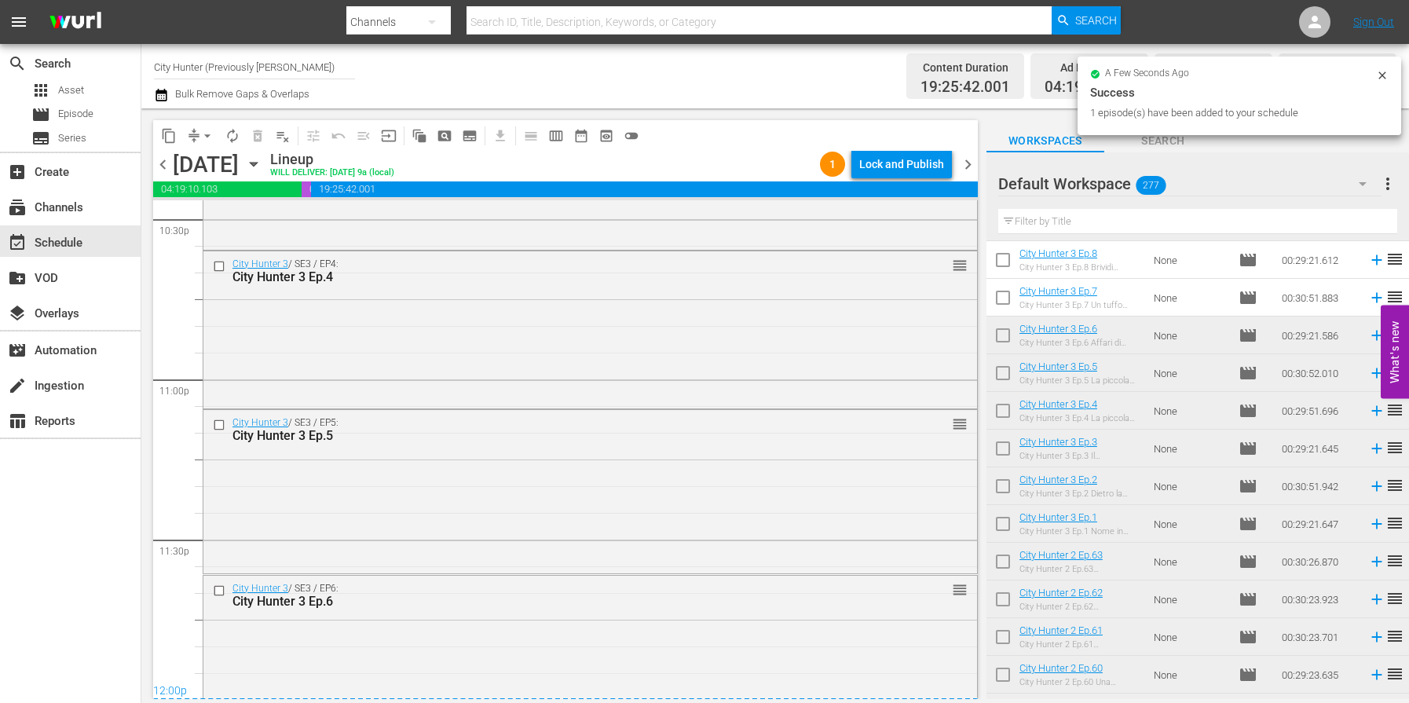
scroll to position [7191, 0]
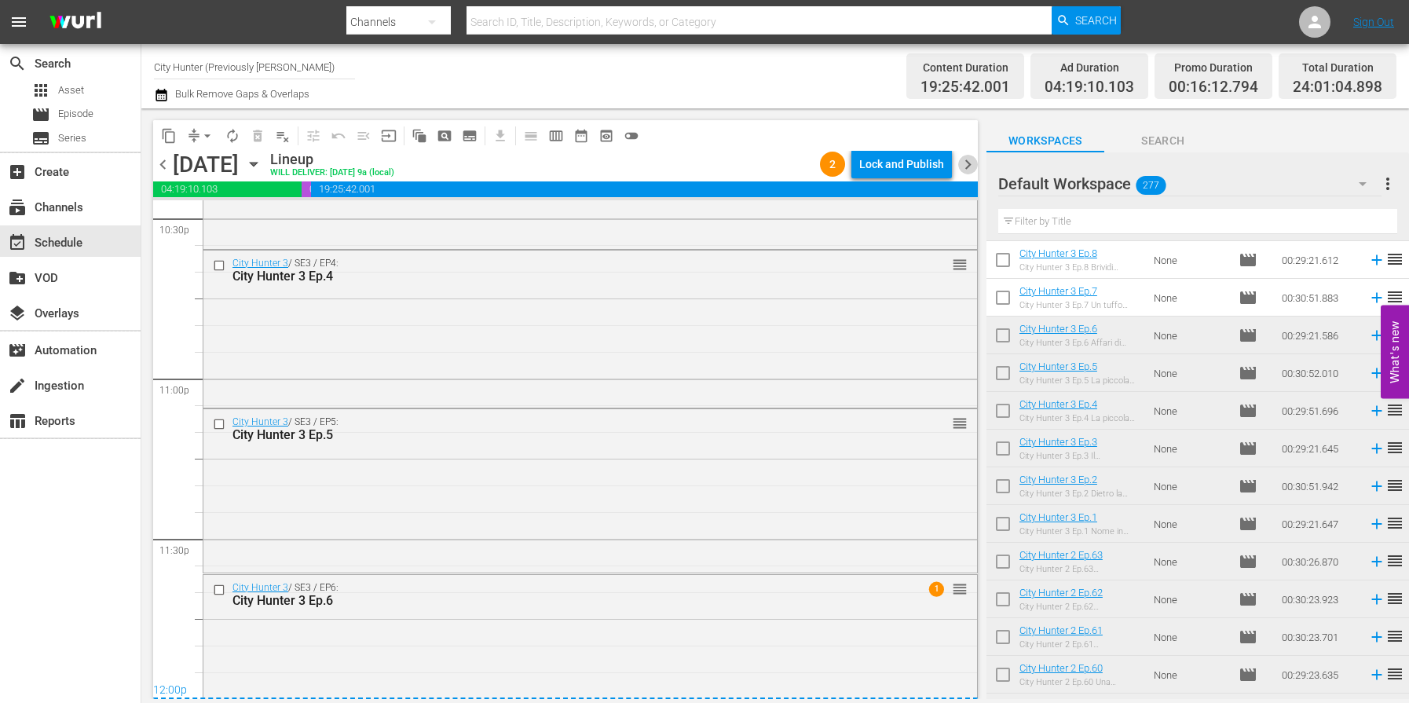
click at [963, 170] on span "chevron_right" at bounding box center [968, 165] width 20 height 20
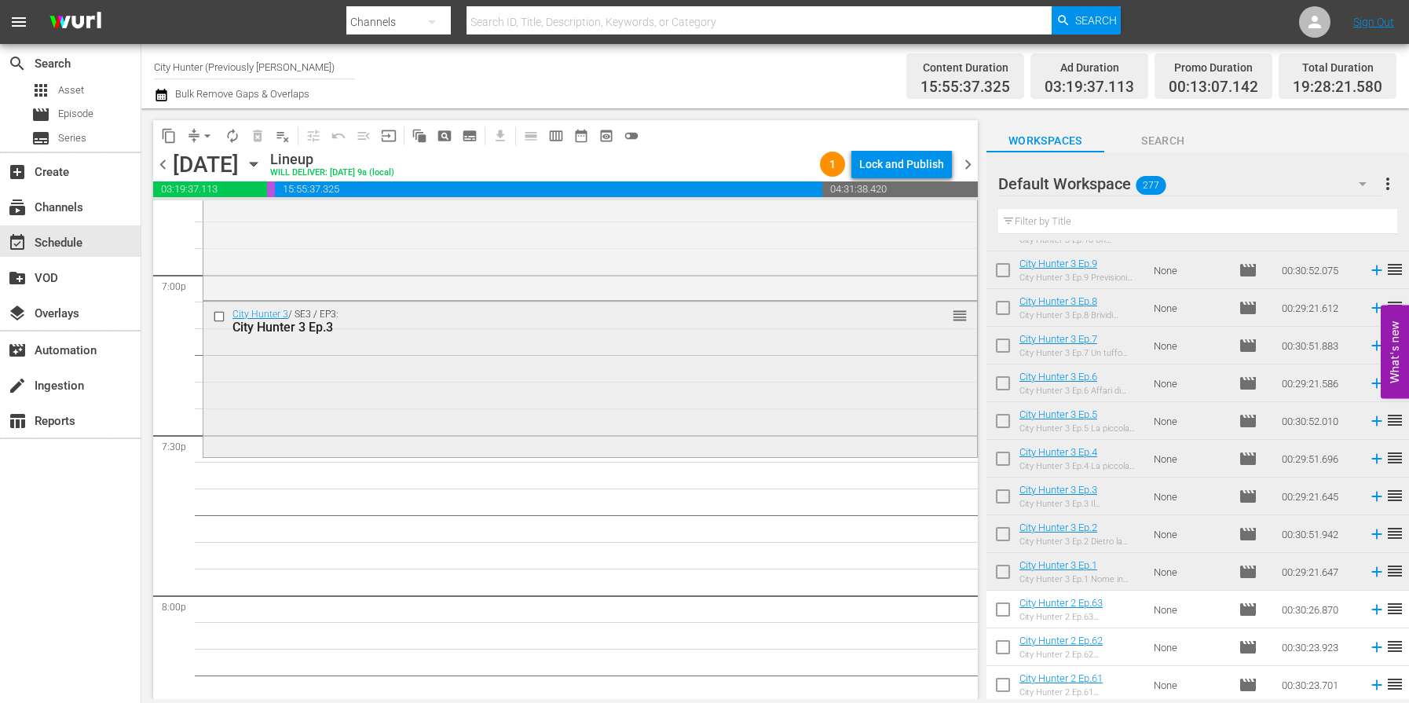
scroll to position [6064, 0]
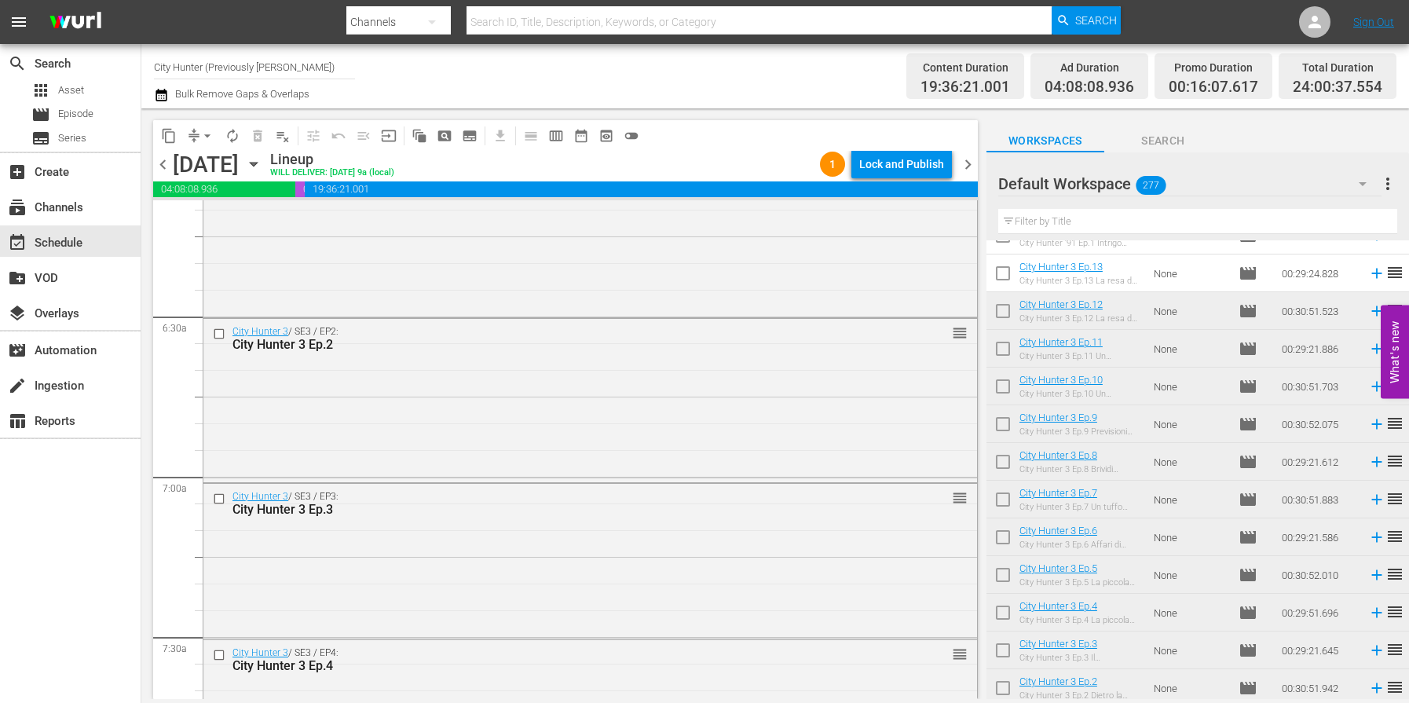
scroll to position [2028, 0]
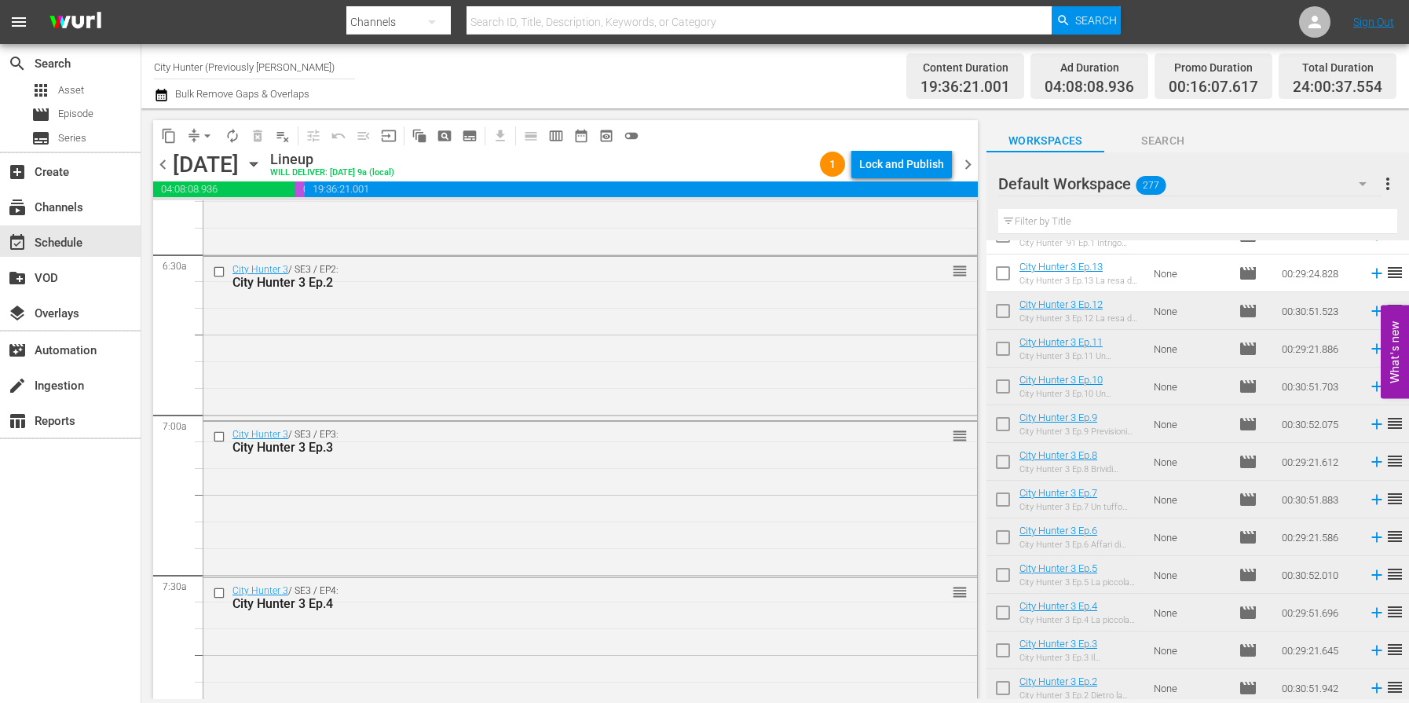
drag, startPoint x: 1134, startPoint y: 311, endPoint x: 794, endPoint y: 700, distance: 516.5
